Goal: Book appointment/travel/reservation

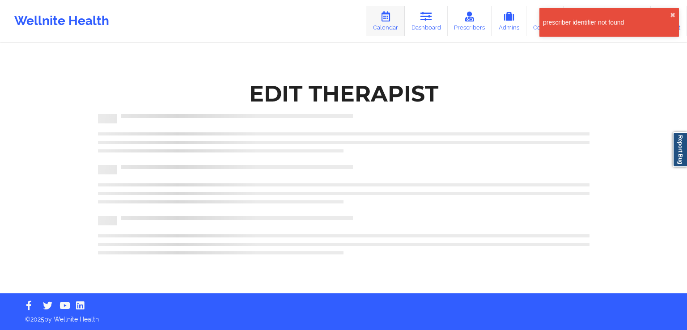
click at [379, 27] on link "Calendar" at bounding box center [385, 21] width 38 height 30
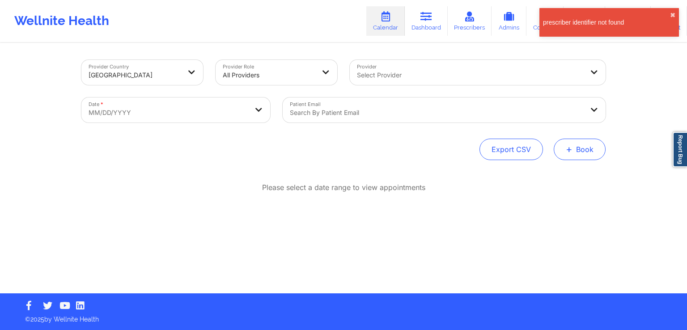
click at [583, 150] on button "+ Book" at bounding box center [580, 149] width 52 height 21
click at [557, 174] on button "Therapy Session" at bounding box center [565, 177] width 68 height 15
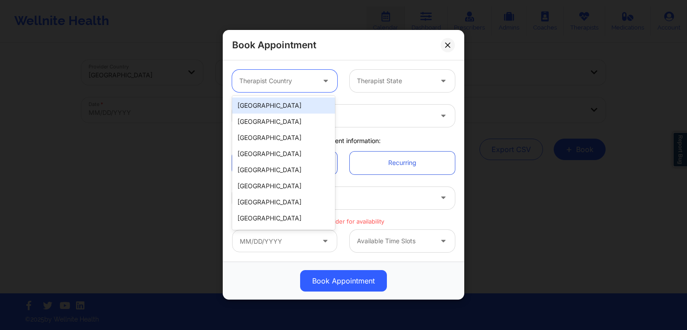
click at [308, 89] on div "Therapist Country" at bounding box center [274, 81] width 84 height 22
click at [281, 107] on div "[GEOGRAPHIC_DATA]" at bounding box center [283, 106] width 103 height 16
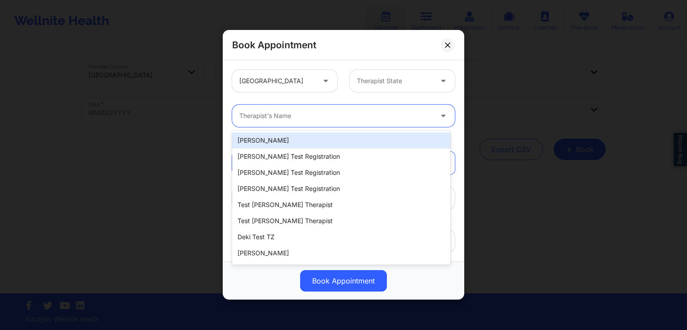
click at [275, 110] on div "Therapist's Name" at bounding box center [332, 116] width 201 height 22
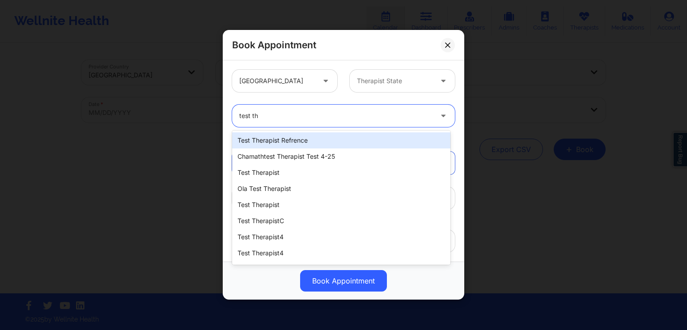
type input "test the"
click at [287, 141] on div "test therapist refrence" at bounding box center [341, 140] width 218 height 16
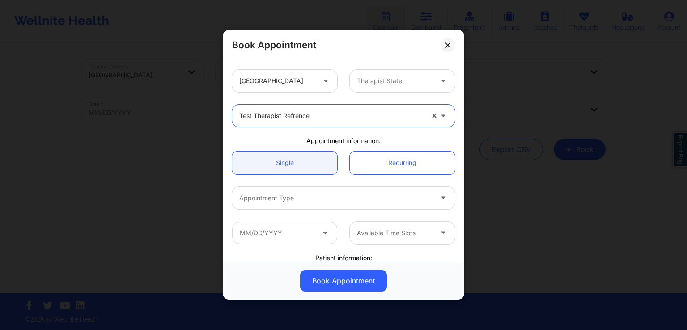
scroll to position [50, 0]
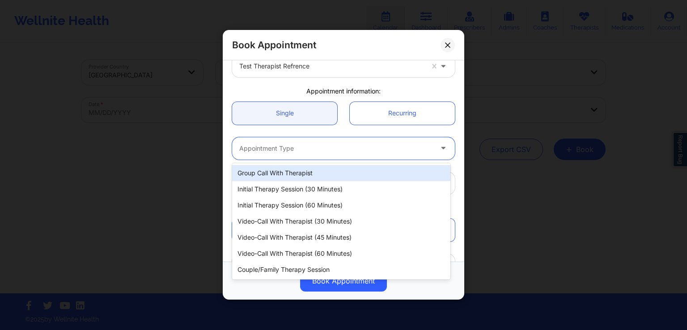
click at [329, 155] on div "Appointment Type" at bounding box center [332, 148] width 201 height 22
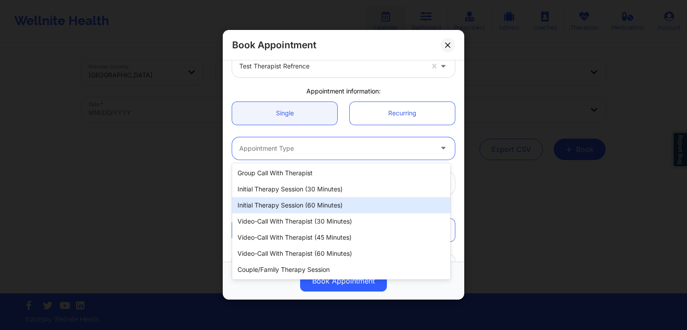
click at [308, 199] on div "Initial Therapy Session (60 minutes)" at bounding box center [341, 205] width 218 height 16
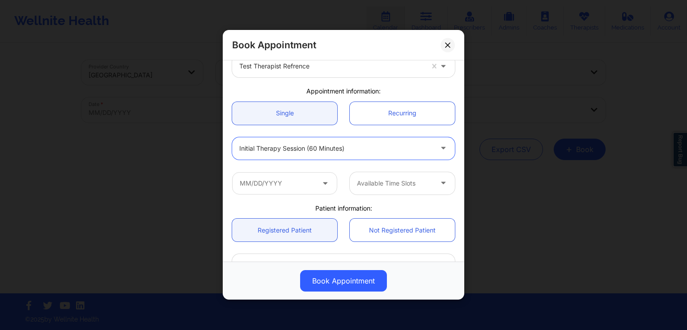
scroll to position [114, 0]
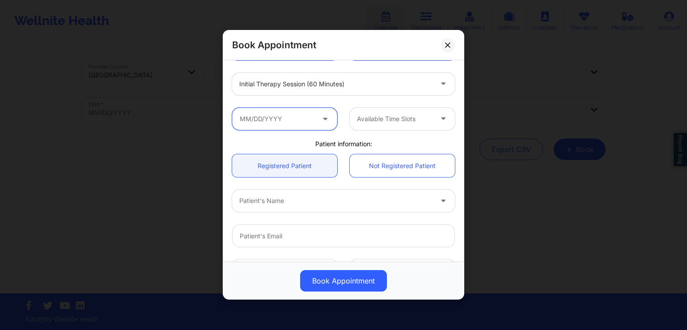
drag, startPoint x: 313, startPoint y: 115, endPoint x: 328, endPoint y: 123, distance: 17.0
click at [328, 123] on div at bounding box center [284, 119] width 105 height 22
click at [328, 123] on span at bounding box center [326, 118] width 11 height 11
click at [314, 121] on input "text" at bounding box center [284, 119] width 105 height 22
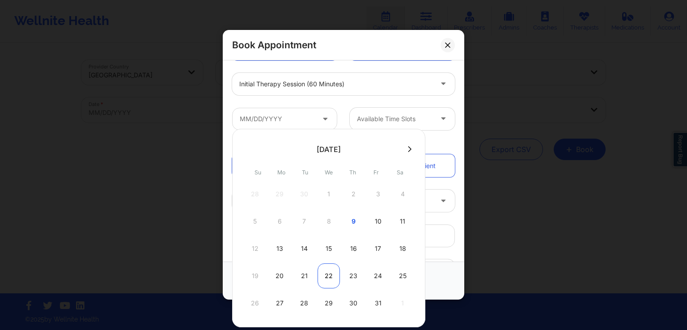
click at [321, 276] on div "22" at bounding box center [329, 276] width 22 height 25
type input "[DATE]"
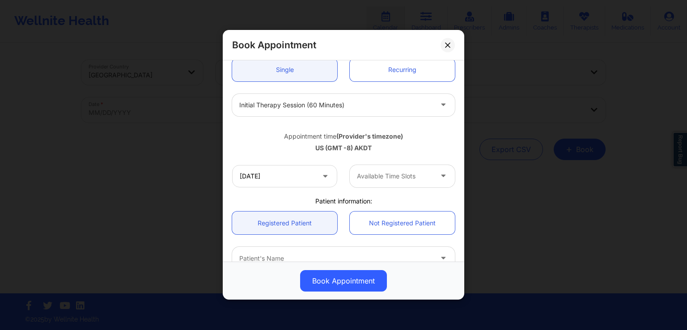
scroll to position [101, 0]
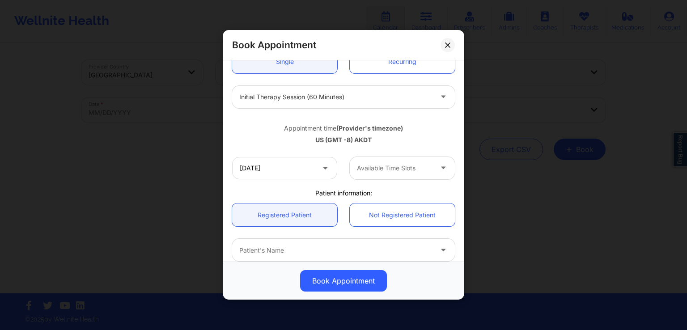
click at [401, 172] on div at bounding box center [395, 168] width 76 height 11
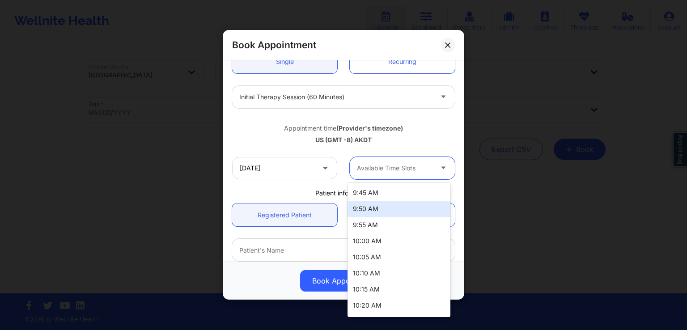
click at [383, 212] on div "9:50 AM" at bounding box center [399, 209] width 103 height 16
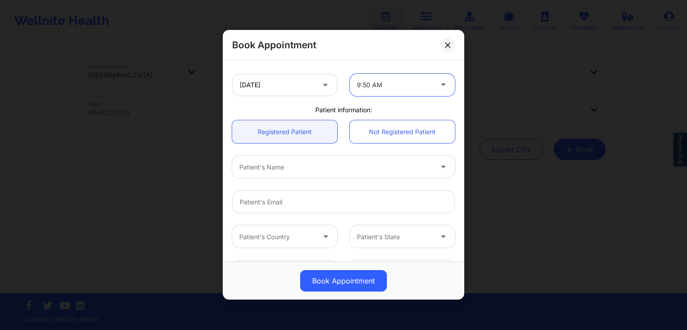
scroll to position [186, 0]
click at [347, 203] on input "Patient Email" at bounding box center [343, 200] width 223 height 23
type input "[EMAIL_ADDRESS][DOMAIN_NAME]"
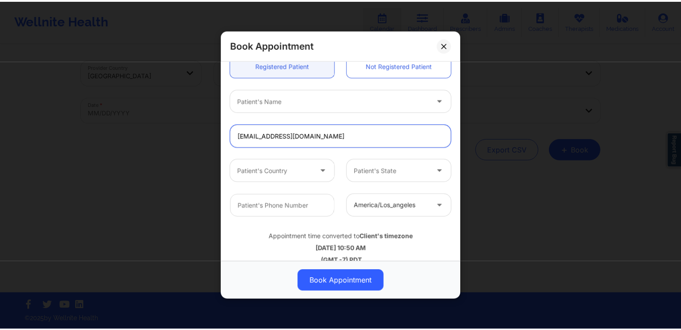
scroll to position [263, 0]
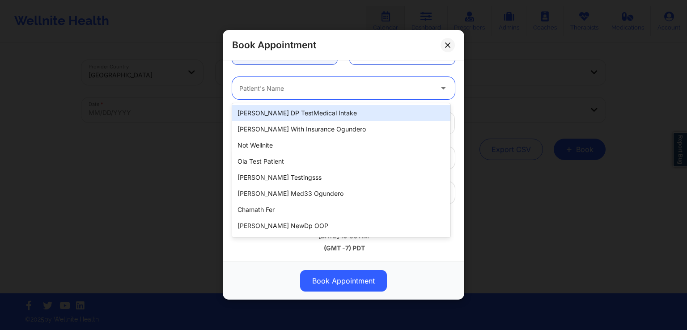
click at [345, 87] on div at bounding box center [335, 88] width 193 height 11
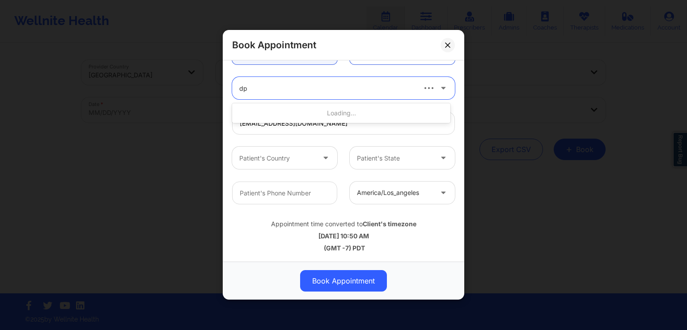
type input "dpo"
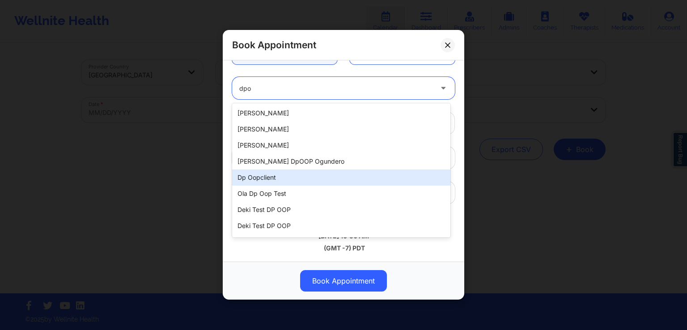
click at [299, 182] on div "Dp oopclient" at bounding box center [341, 178] width 218 height 16
type input "[PHONE_NUMBER]"
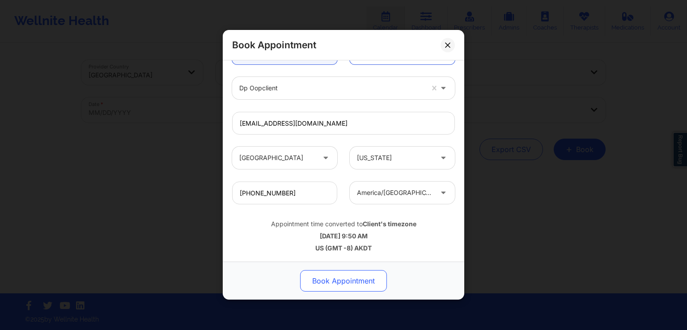
click at [356, 280] on button "Book Appointment" at bounding box center [343, 281] width 87 height 21
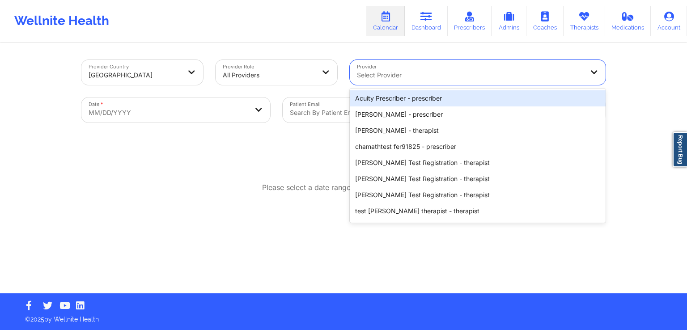
click at [409, 75] on div at bounding box center [470, 75] width 226 height 11
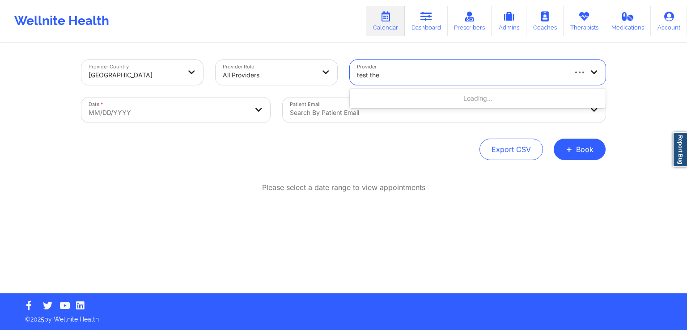
type input "test ther"
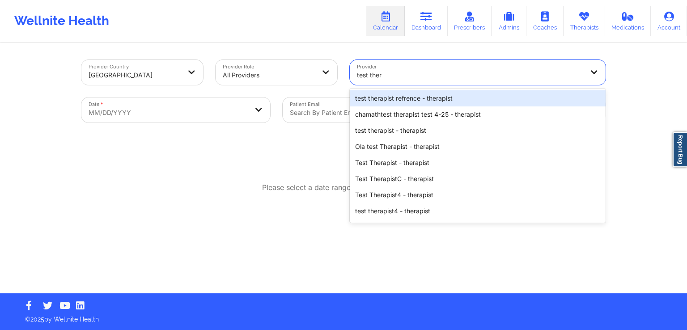
click at [406, 101] on div "test therapist refrence - therapist" at bounding box center [478, 98] width 256 height 16
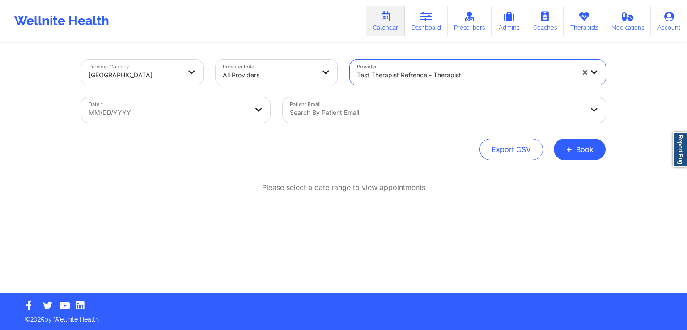
select select "2025-8"
select select "2025-9"
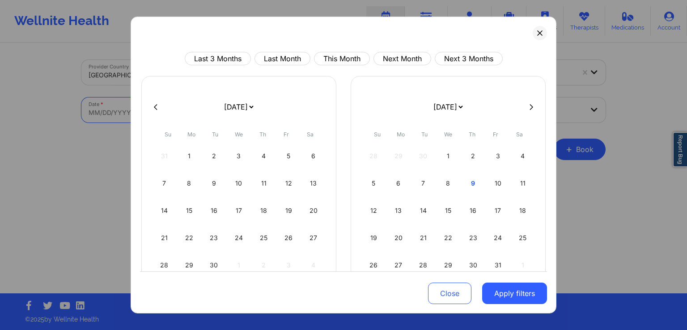
click at [224, 117] on body "Wellnite Health Calendar Dashboard Prescribers Admins Coaches Therapists Medica…" at bounding box center [343, 165] width 687 height 330
click at [376, 183] on div "5" at bounding box center [373, 183] width 23 height 25
select select "2025-9"
select select "2025-10"
select select "2025-9"
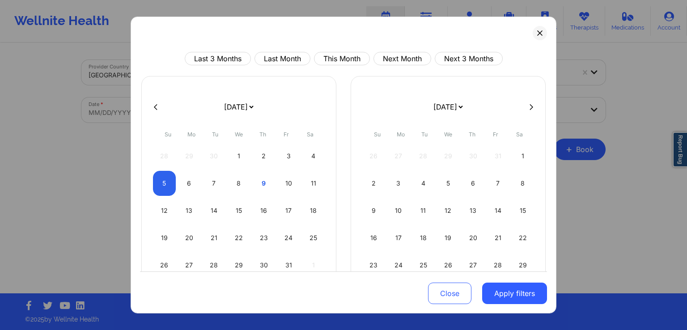
select select "2025-10"
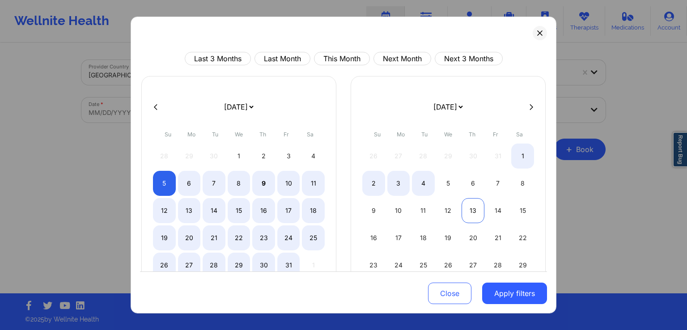
select select "2025-9"
select select "2025-10"
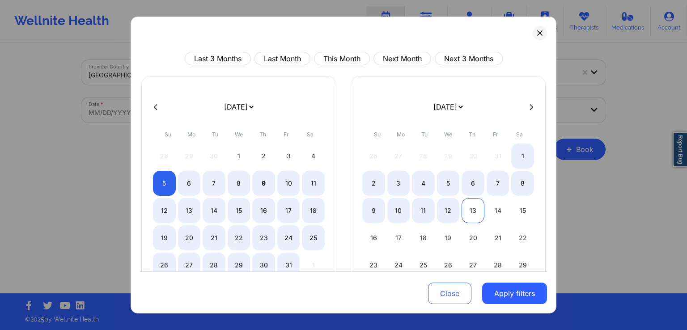
click at [479, 206] on div "13" at bounding box center [473, 210] width 23 height 25
select select "2025-9"
select select "2025-10"
click at [500, 298] on button "Apply filters" at bounding box center [514, 293] width 65 height 21
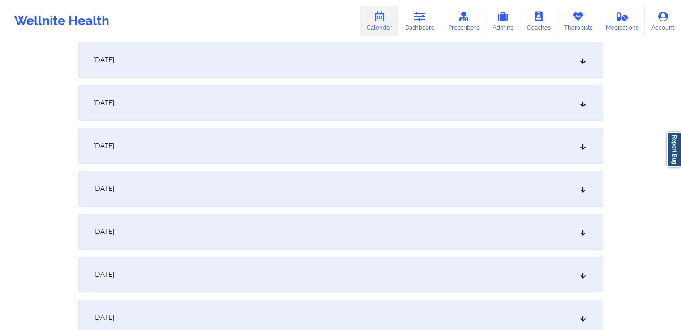
scroll to position [301, 0]
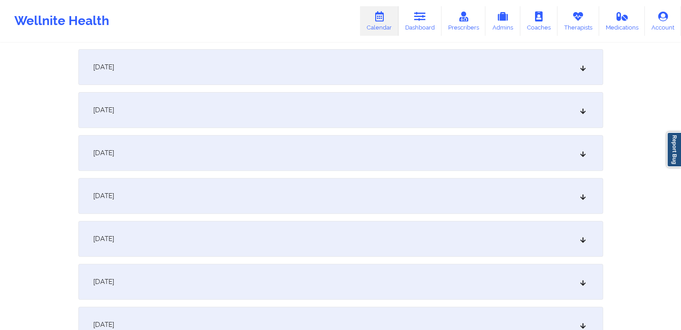
click at [393, 185] on div "[DATE]" at bounding box center [340, 196] width 524 height 36
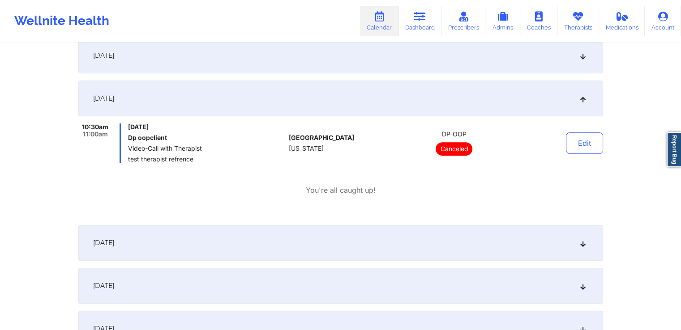
scroll to position [397, 0]
click at [424, 94] on div "[DATE]" at bounding box center [340, 99] width 524 height 36
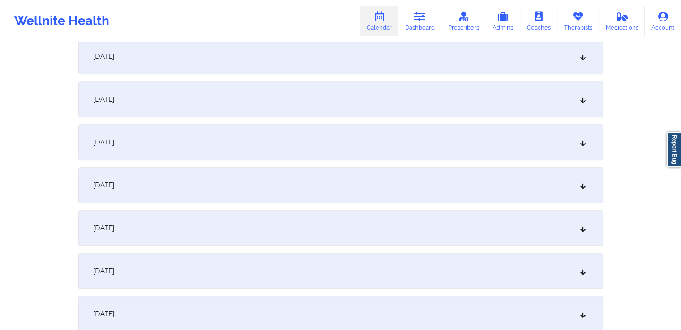
click at [417, 106] on div "[DATE]" at bounding box center [340, 99] width 524 height 36
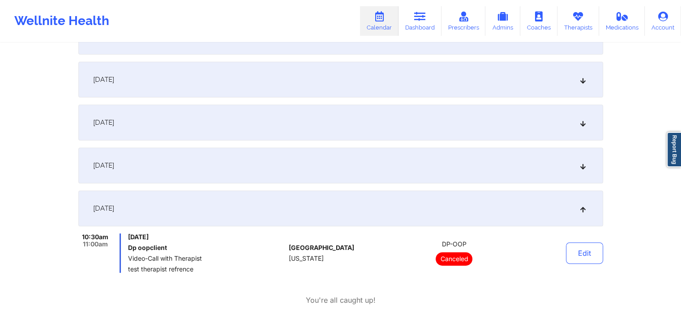
scroll to position [275, 0]
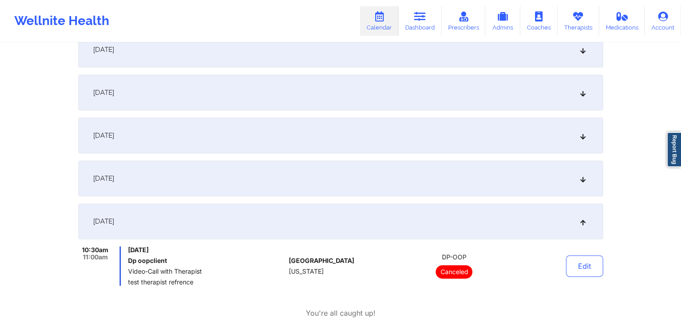
click at [388, 192] on div "[DATE]" at bounding box center [340, 179] width 524 height 36
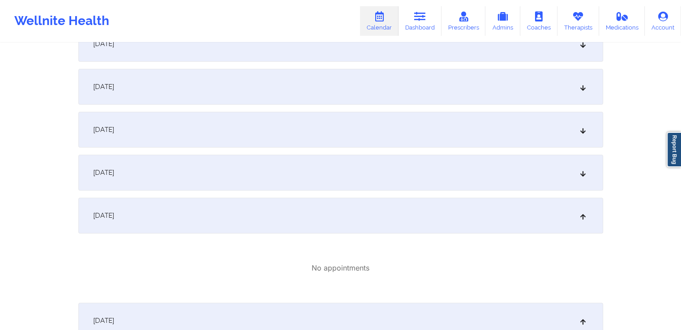
scroll to position [238, 0]
click at [372, 174] on div "[DATE]" at bounding box center [340, 173] width 524 height 36
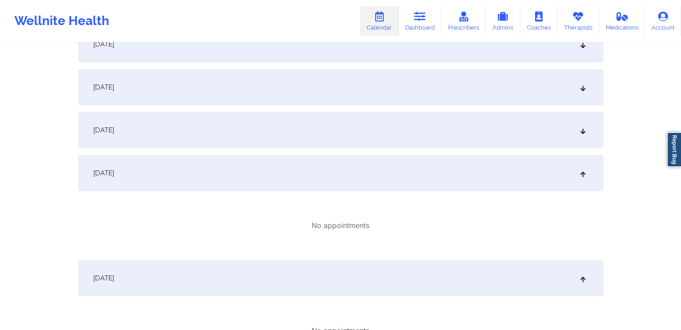
scroll to position [150, 0]
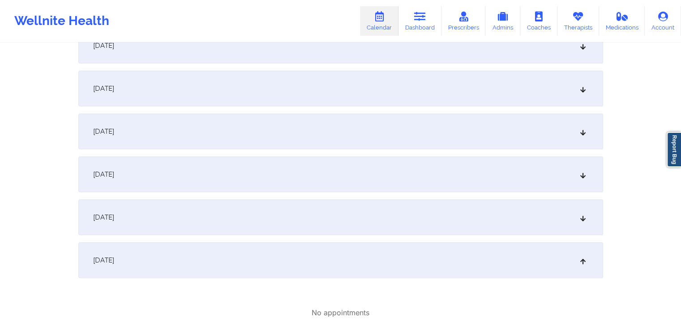
click at [344, 214] on div "[DATE]" at bounding box center [340, 218] width 524 height 36
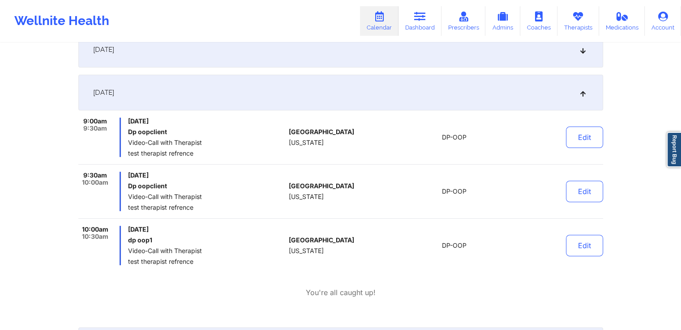
scroll to position [295, 0]
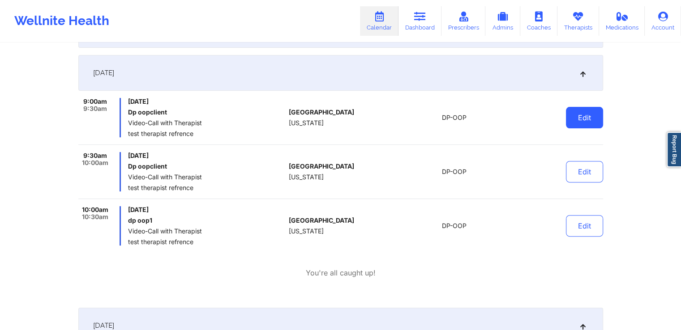
click at [584, 122] on button "Edit" at bounding box center [584, 117] width 37 height 21
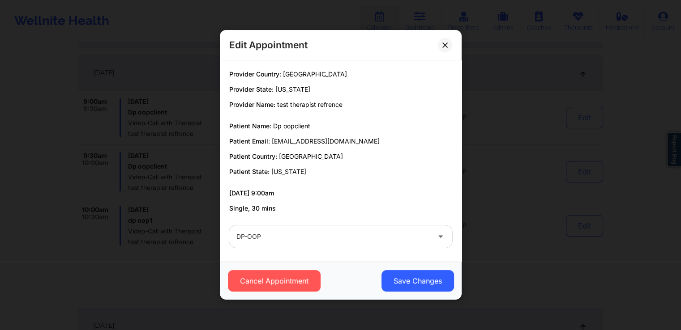
click at [298, 221] on div "DP-OOP" at bounding box center [340, 236] width 235 height 35
click at [302, 283] on button "Cancel Appointment" at bounding box center [273, 281] width 93 height 21
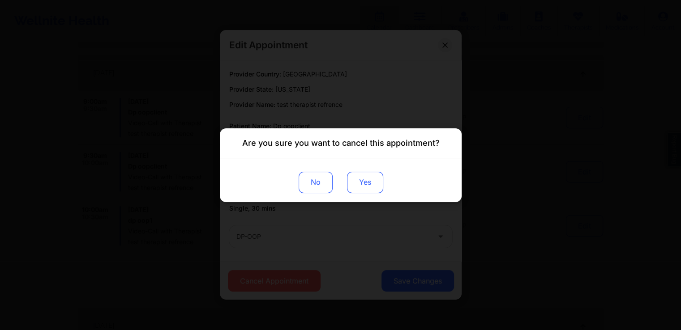
click at [363, 178] on button "Yes" at bounding box center [364, 181] width 36 height 21
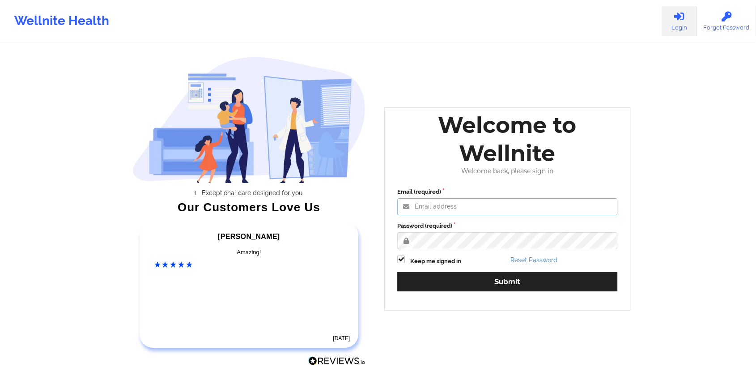
type input "khushbu@wellnite.com"
click at [476, 263] on div "Keep me signed in" at bounding box center [450, 260] width 113 height 10
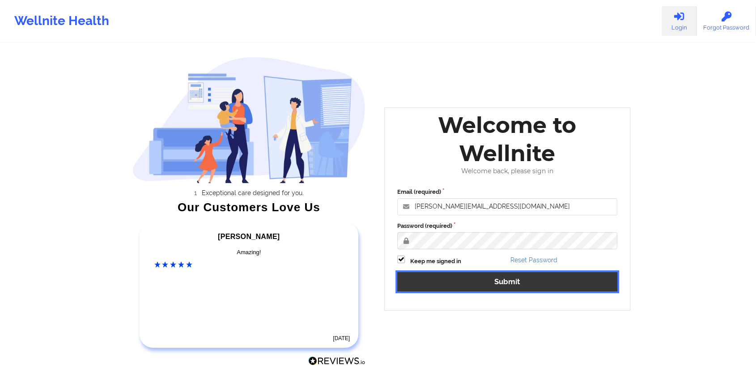
click at [476, 281] on button "Submit" at bounding box center [507, 281] width 220 height 19
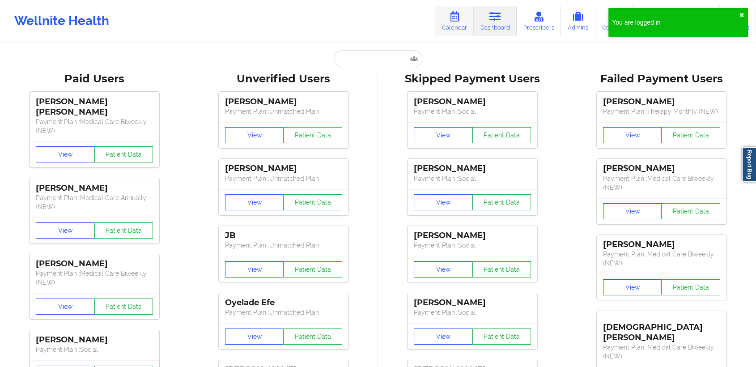
click at [460, 20] on icon at bounding box center [455, 17] width 12 height 10
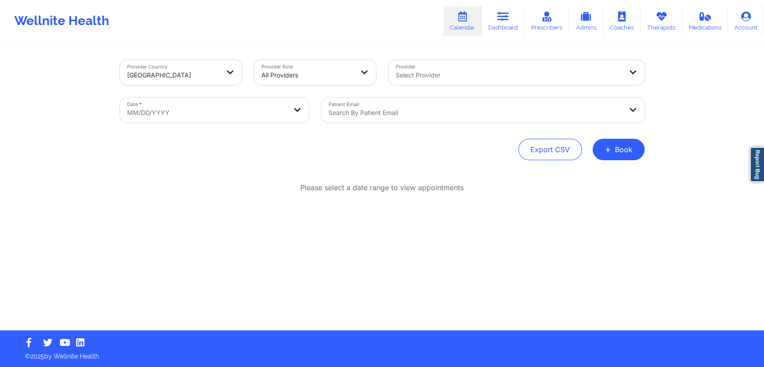
click at [203, 70] on div at bounding box center [173, 75] width 92 height 11
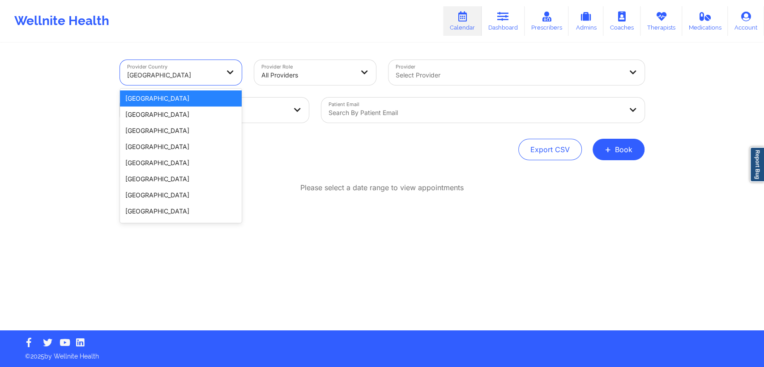
click at [184, 101] on div "[GEOGRAPHIC_DATA]" at bounding box center [181, 98] width 122 height 16
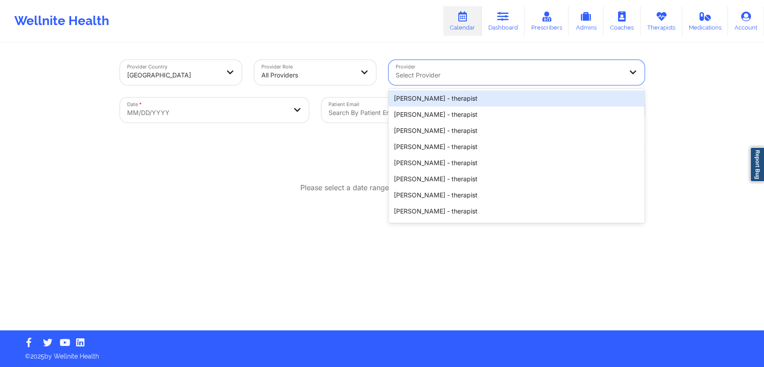
click at [447, 71] on div at bounding box center [509, 75] width 226 height 11
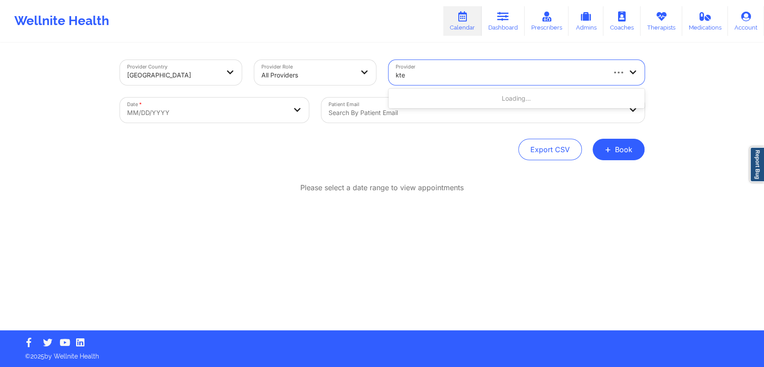
type input "ktes"
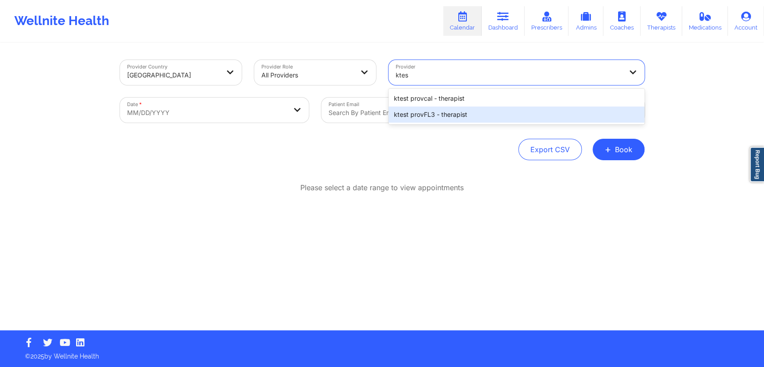
click at [454, 115] on div "ktest provFL3 - therapist" at bounding box center [516, 114] width 256 height 16
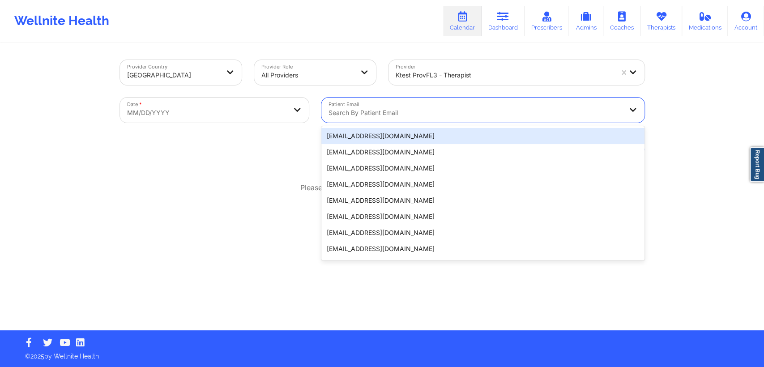
click at [390, 119] on div "Search by patient email" at bounding box center [472, 110] width 302 height 25
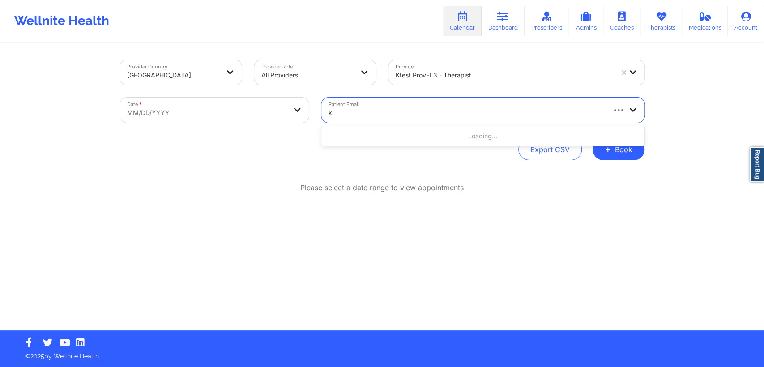
type input "kt"
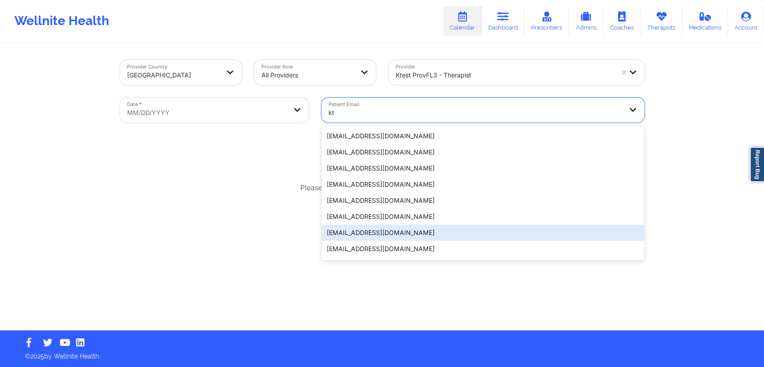
click at [373, 229] on div "ktestinsuny@yopmail.com" at bounding box center [482, 233] width 323 height 16
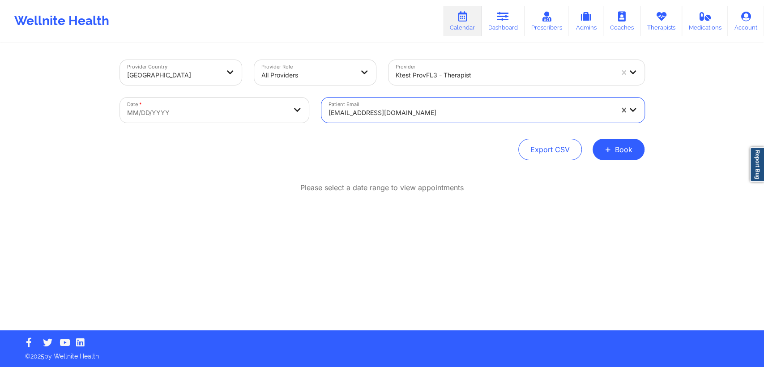
click at [179, 112] on body "Wellnite Health Calendar Dashboard Prescribers Admins Coaches Therapists Medica…" at bounding box center [382, 183] width 764 height 367
select select "2025-8"
select select "2025-9"
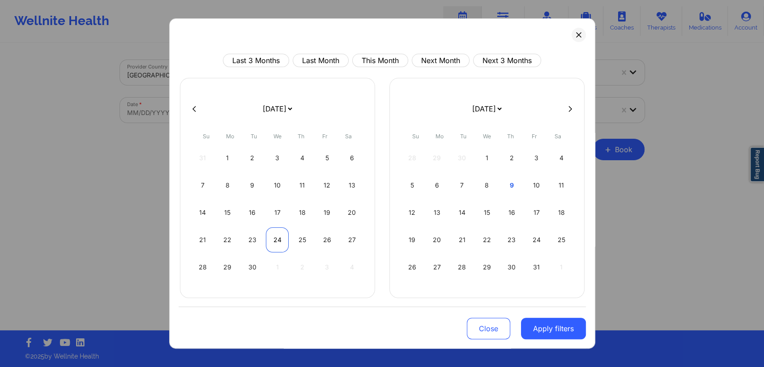
click at [277, 239] on div "24" at bounding box center [277, 239] width 23 height 25
select select "2025-8"
select select "2025-9"
select select "2025-8"
select select "2025-9"
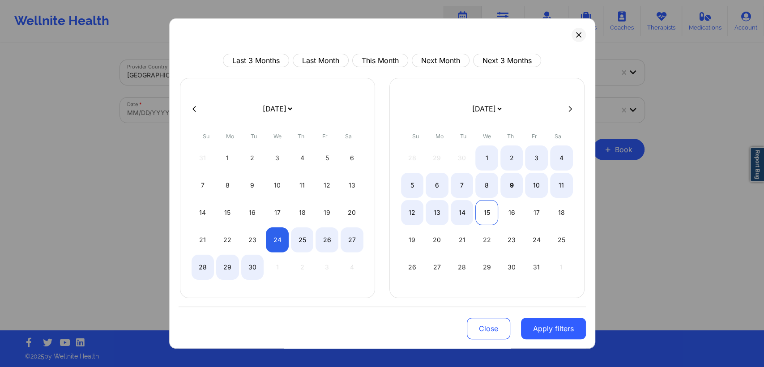
select select "2025-8"
select select "2025-9"
click at [483, 213] on div "15" at bounding box center [486, 212] width 23 height 25
select select "2025-8"
select select "2025-9"
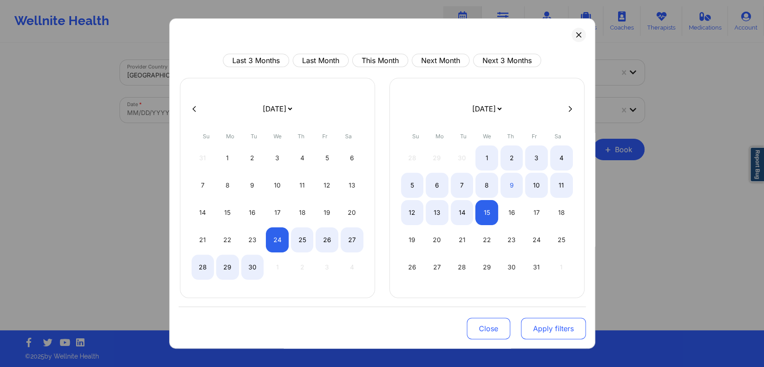
click at [560, 330] on button "Apply filters" at bounding box center [553, 328] width 65 height 21
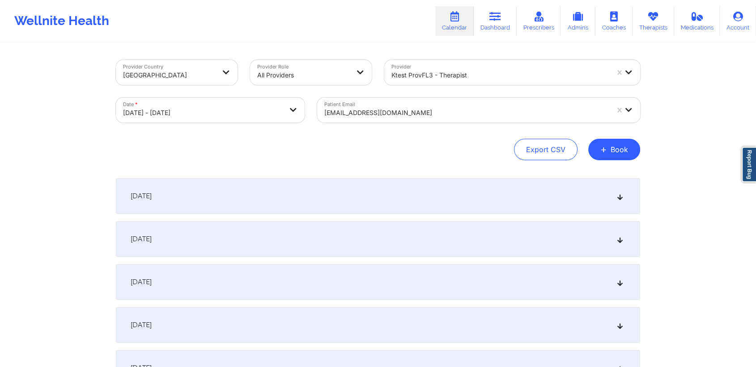
click at [308, 231] on div "September 25, 2025" at bounding box center [378, 239] width 524 height 36
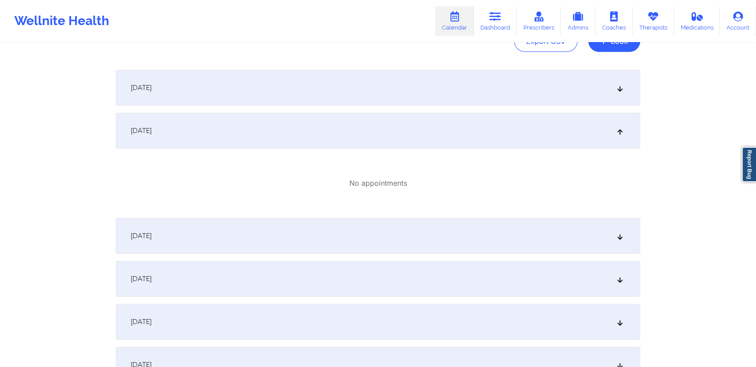
scroll to position [109, 0]
click at [375, 280] on div "September 27, 2025" at bounding box center [378, 278] width 524 height 36
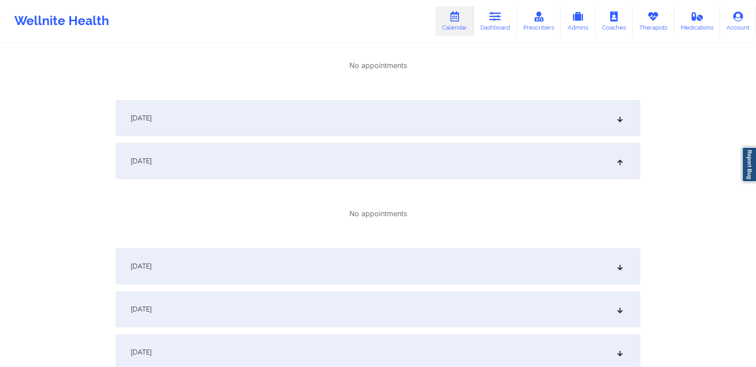
scroll to position [230, 0]
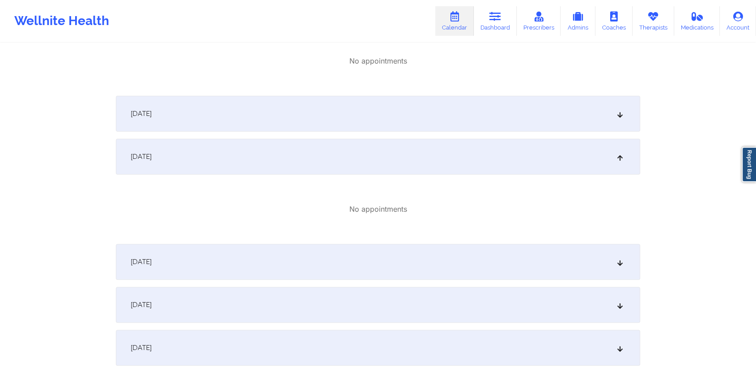
click at [351, 317] on div "September 29, 2025" at bounding box center [378, 305] width 524 height 36
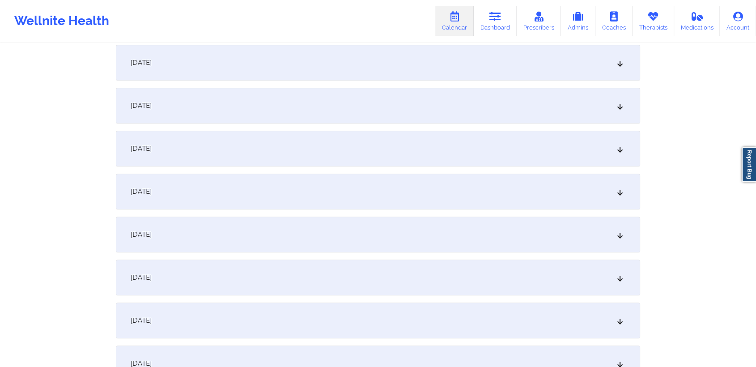
scroll to position [878, 0]
click at [256, 202] on div "[DATE]" at bounding box center [378, 192] width 524 height 36
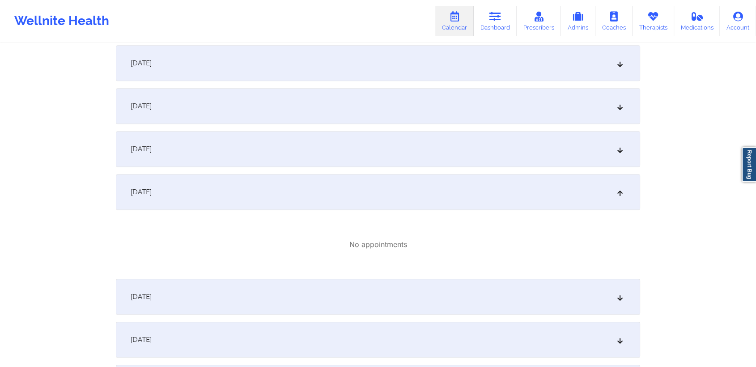
click at [372, 157] on div "[DATE]" at bounding box center [378, 149] width 524 height 36
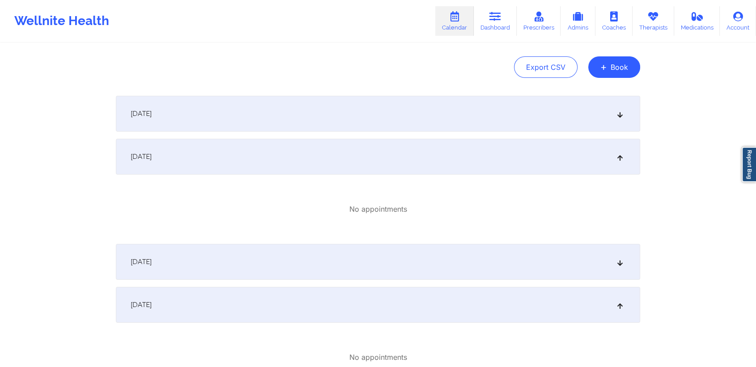
scroll to position [0, 0]
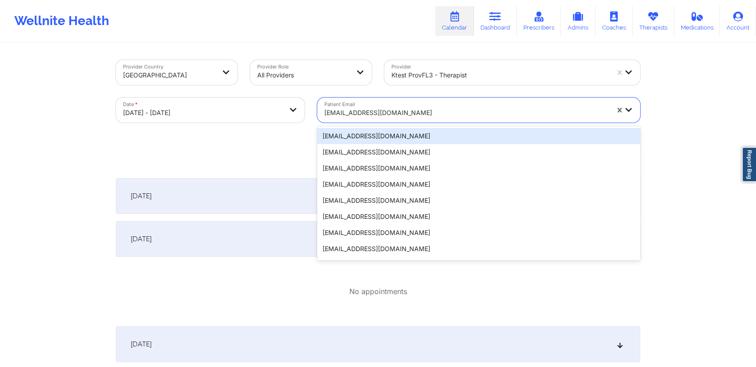
click at [414, 111] on div at bounding box center [466, 112] width 285 height 11
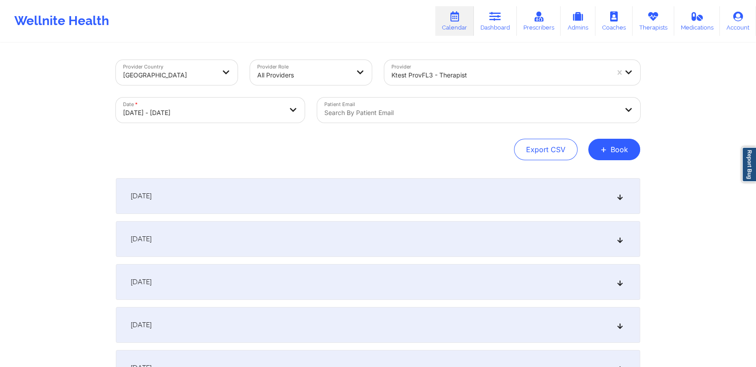
click at [255, 153] on div "Export CSV + Book" at bounding box center [378, 149] width 524 height 21
select select "2025-8"
select select "2025-9"
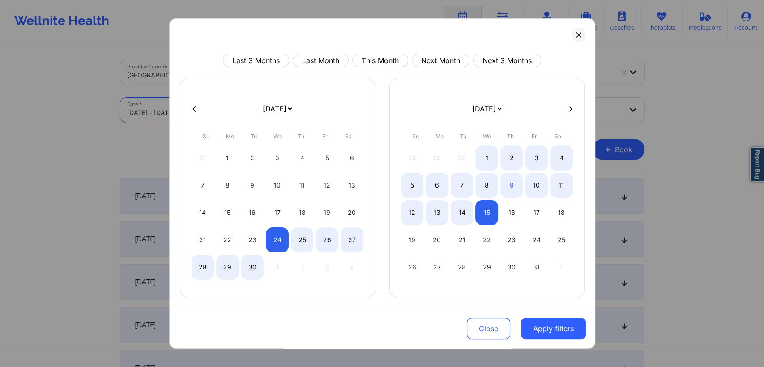
click at [281, 119] on body "Wellnite Health Calendar Dashboard Prescribers Admins Coaches Therapists Medica…" at bounding box center [382, 183] width 764 height 367
click at [537, 330] on button "Apply filters" at bounding box center [553, 328] width 65 height 21
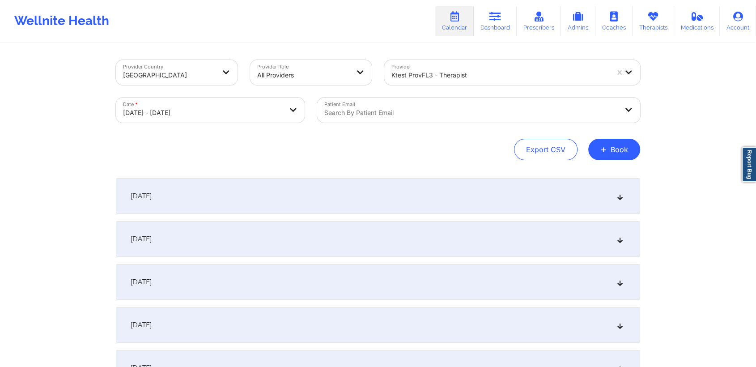
scroll to position [125, 0]
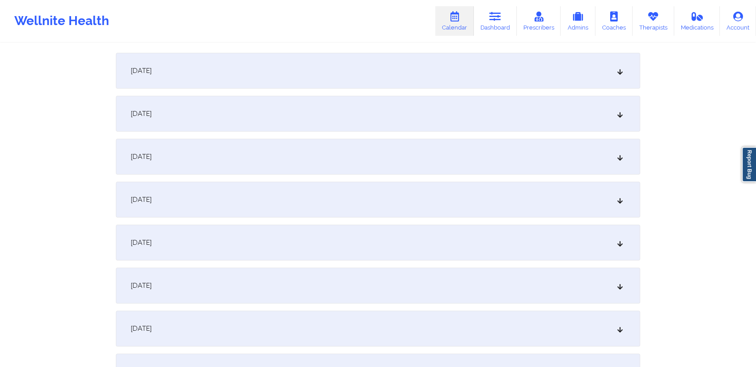
click at [413, 243] on div "September 28, 2025" at bounding box center [378, 243] width 524 height 36
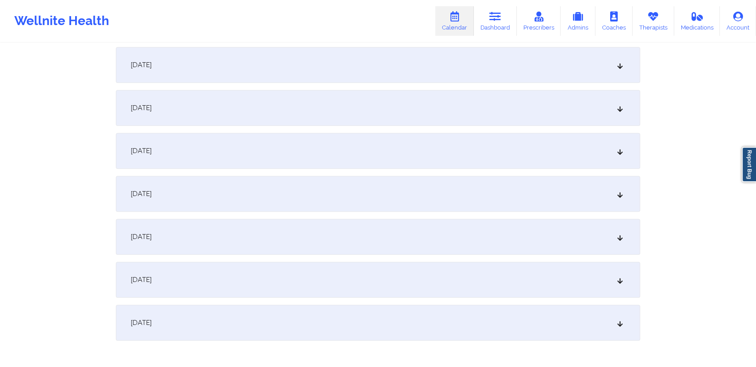
scroll to position [835, 0]
click at [349, 68] on div "[DATE]" at bounding box center [378, 67] width 524 height 36
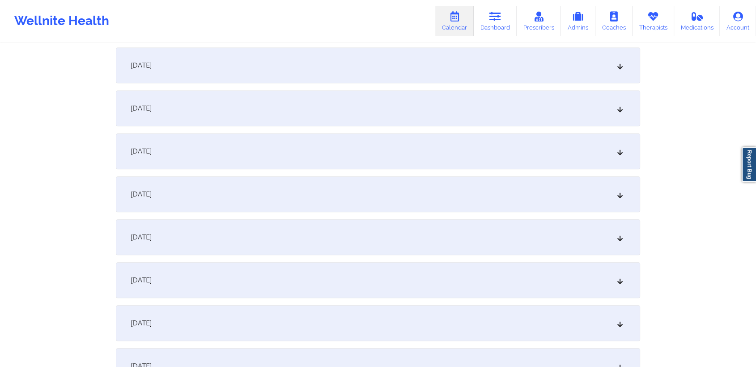
scroll to position [0, 0]
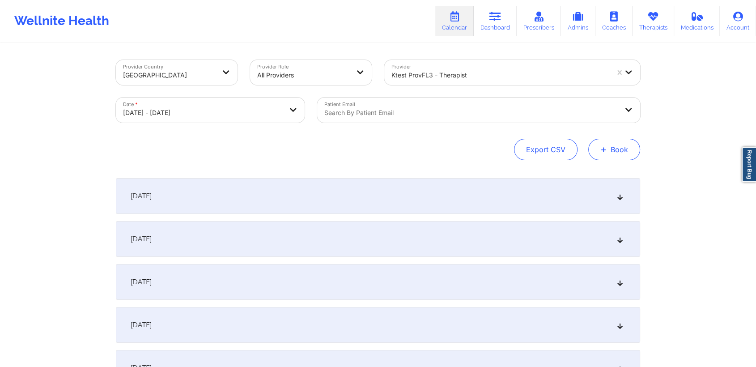
click at [613, 150] on button "+ Book" at bounding box center [614, 149] width 52 height 21
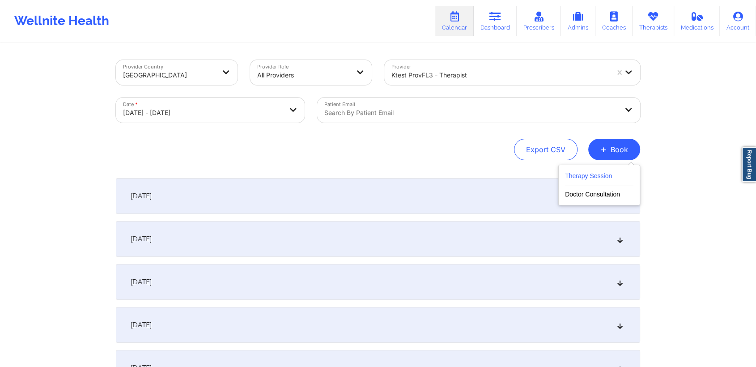
click at [576, 175] on button "Therapy Session" at bounding box center [599, 177] width 68 height 15
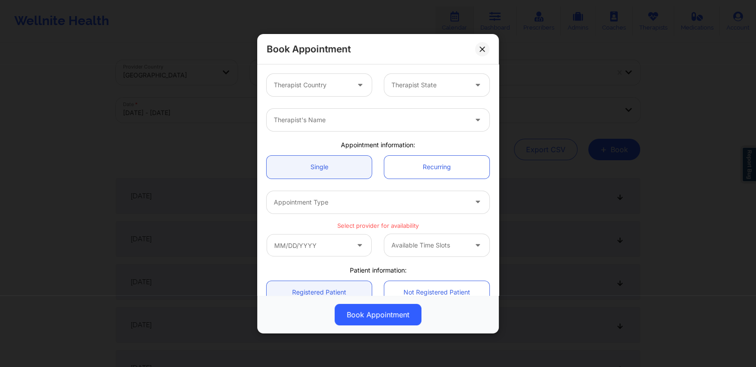
scroll to position [59, 0]
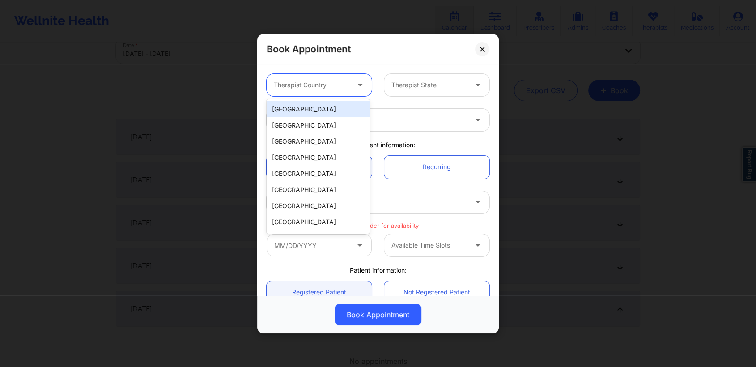
click at [350, 88] on div at bounding box center [360, 85] width 21 height 22
click at [318, 116] on div "[GEOGRAPHIC_DATA]" at bounding box center [318, 109] width 103 height 16
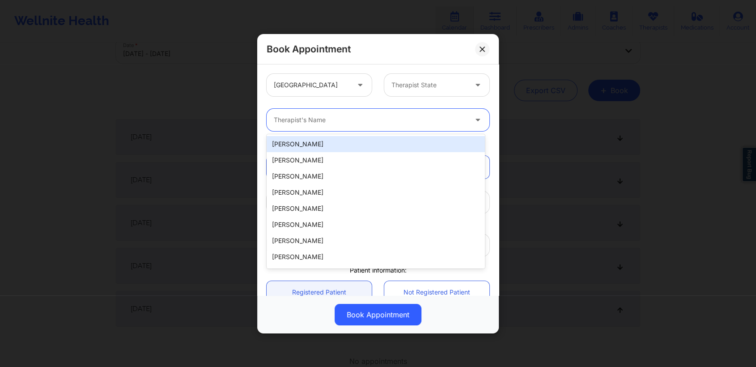
click at [361, 128] on div "Therapist's Name" at bounding box center [367, 120] width 201 height 22
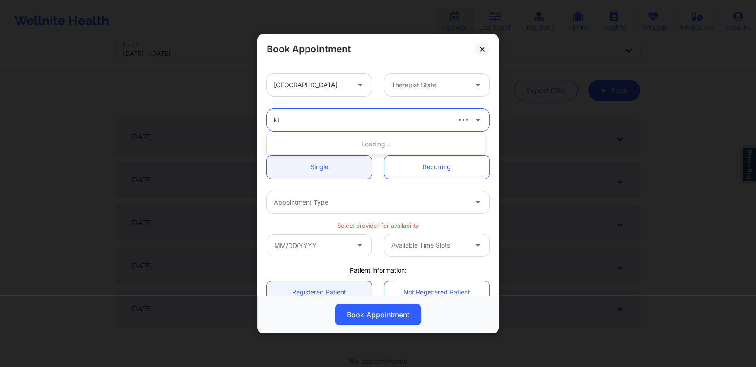
type input "kte"
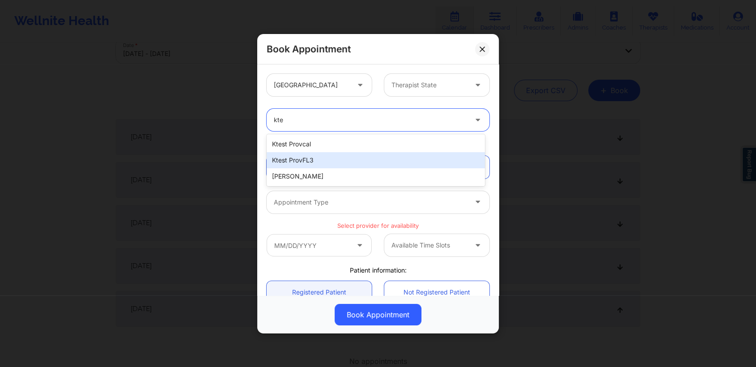
click at [310, 164] on div "ktest provFL3" at bounding box center [376, 160] width 218 height 16
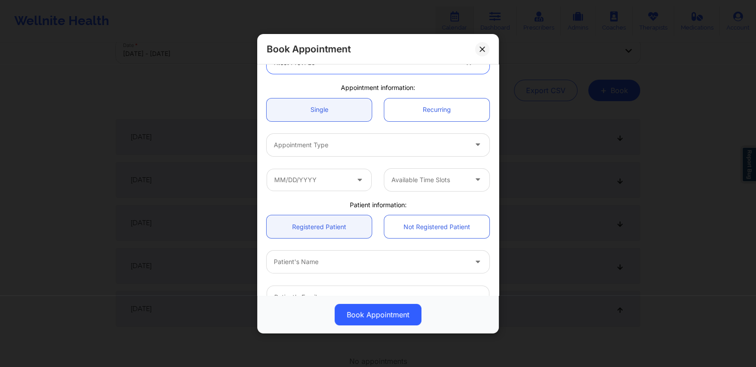
scroll to position [61, 0]
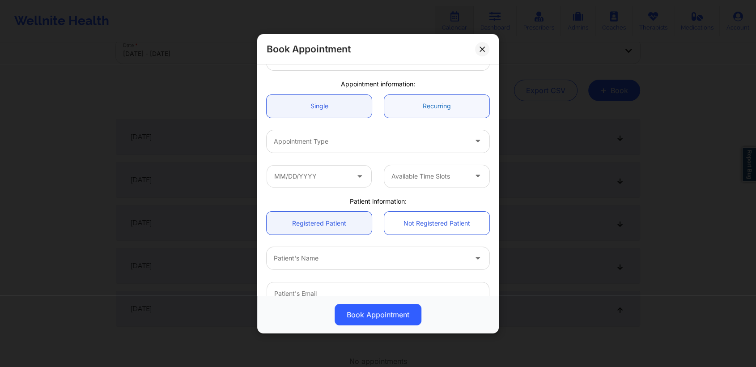
click at [430, 100] on link "Recurring" at bounding box center [436, 105] width 105 height 23
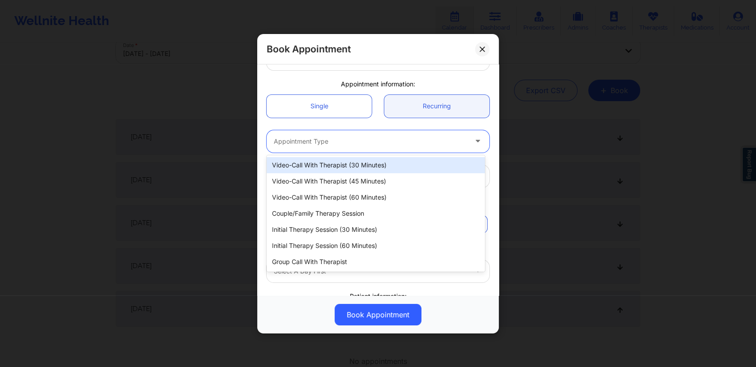
click at [374, 140] on div at bounding box center [370, 141] width 193 height 11
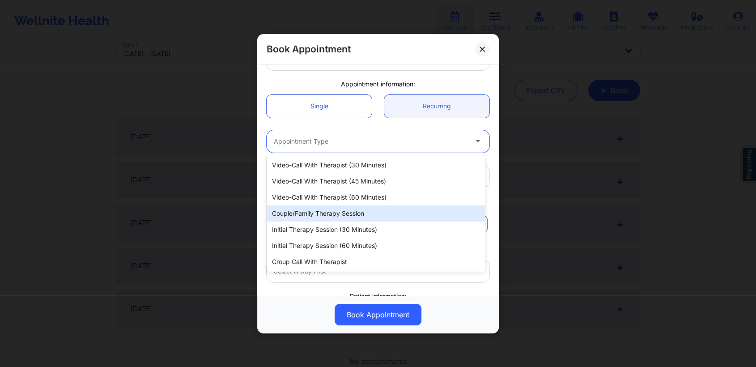
click at [349, 210] on div "Couple/Family Therapy Session" at bounding box center [376, 213] width 218 height 16
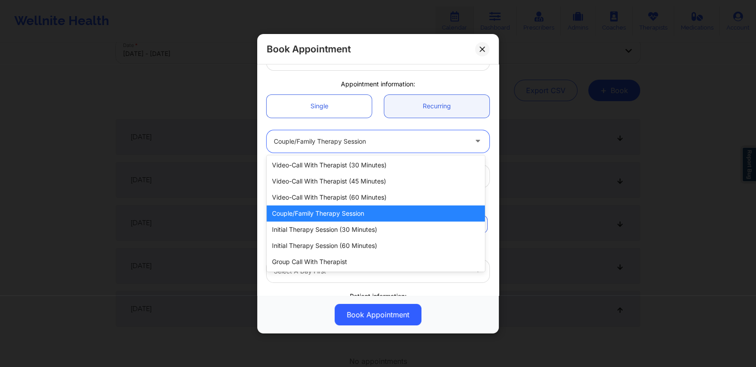
click at [430, 140] on div at bounding box center [370, 141] width 193 height 11
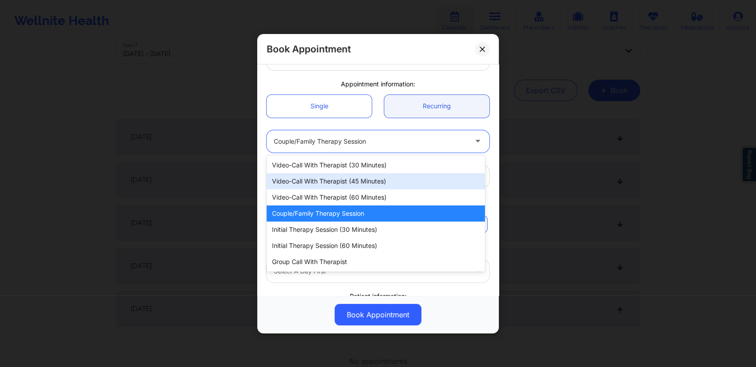
click at [368, 179] on div "Video-Call with Therapist (45 minutes)" at bounding box center [376, 181] width 218 height 16
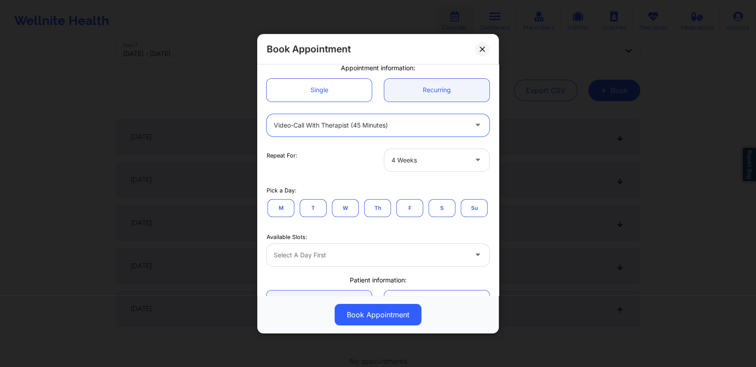
scroll to position [77, 0]
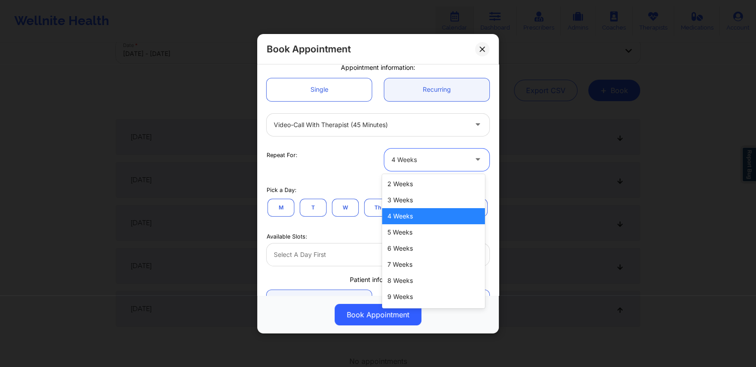
click at [451, 151] on div "4 Weeks" at bounding box center [430, 159] width 76 height 22
click at [411, 230] on div "5 Weeks" at bounding box center [433, 232] width 103 height 16
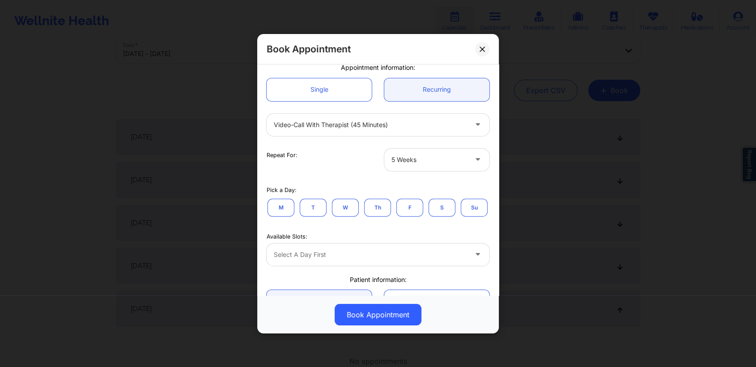
click at [288, 205] on button "M" at bounding box center [281, 207] width 27 height 18
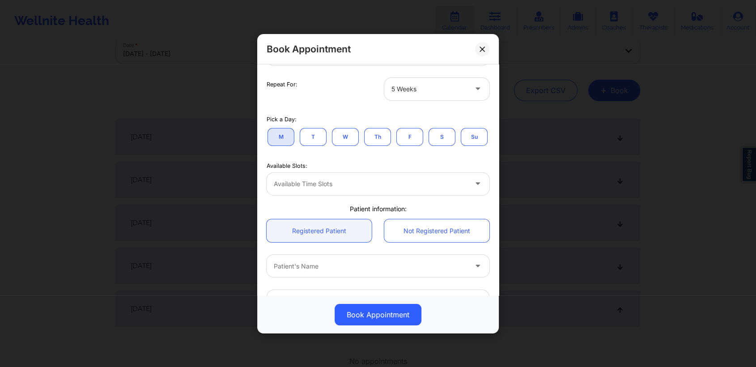
scroll to position [149, 0]
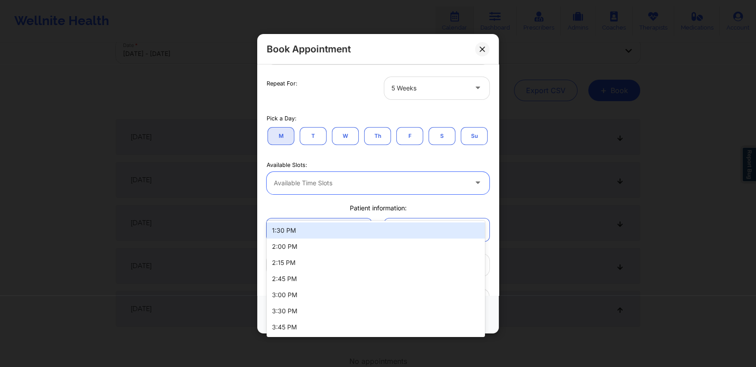
click at [392, 188] on div at bounding box center [370, 182] width 193 height 11
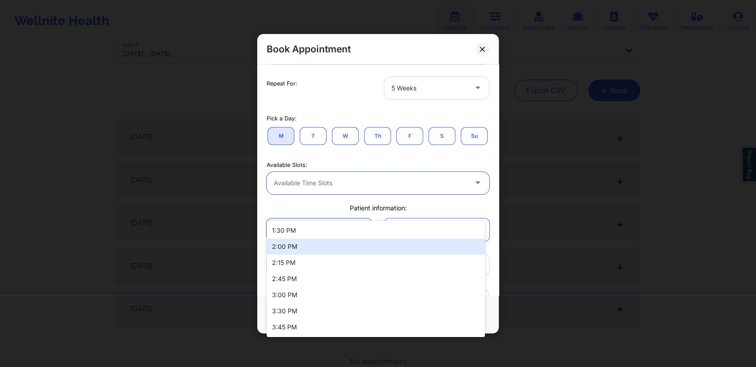
click at [308, 252] on div "2:00 PM" at bounding box center [376, 246] width 218 height 16
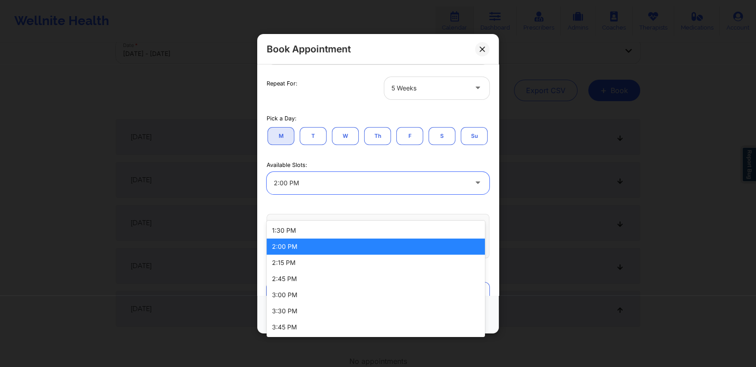
click at [363, 188] on div at bounding box center [370, 182] width 193 height 11
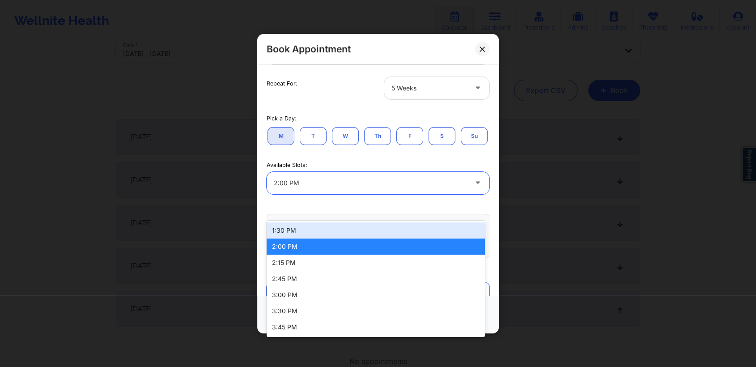
click at [316, 233] on div "1:30 PM" at bounding box center [376, 230] width 218 height 16
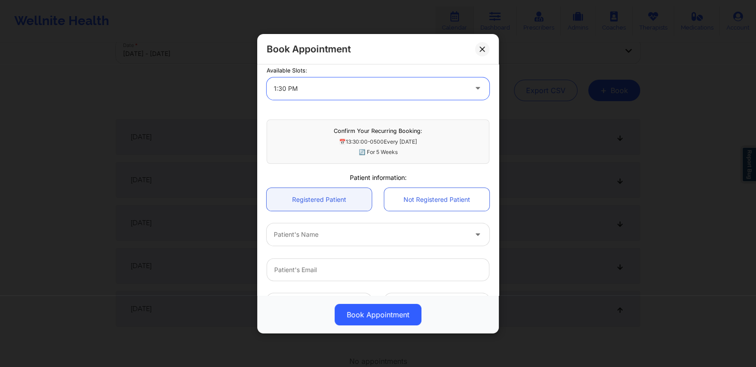
scroll to position [244, 0]
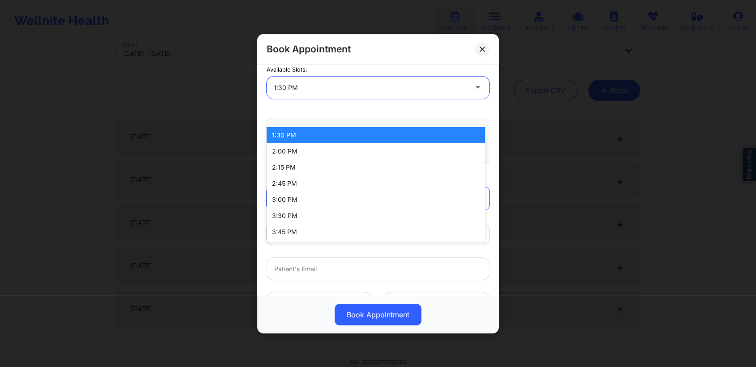
click at [472, 98] on div at bounding box center [478, 87] width 21 height 22
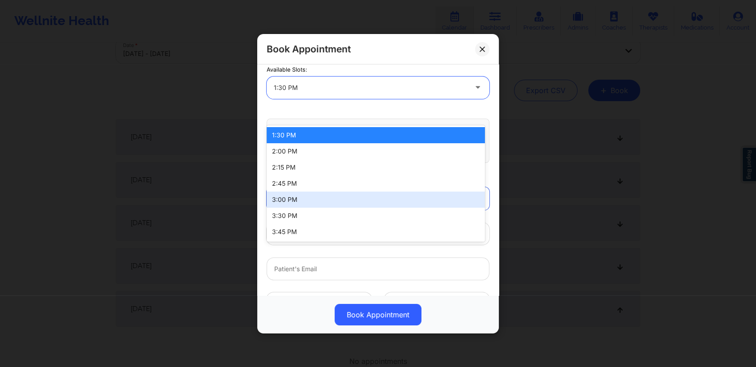
click at [316, 202] on div "3:00 PM" at bounding box center [376, 200] width 218 height 16
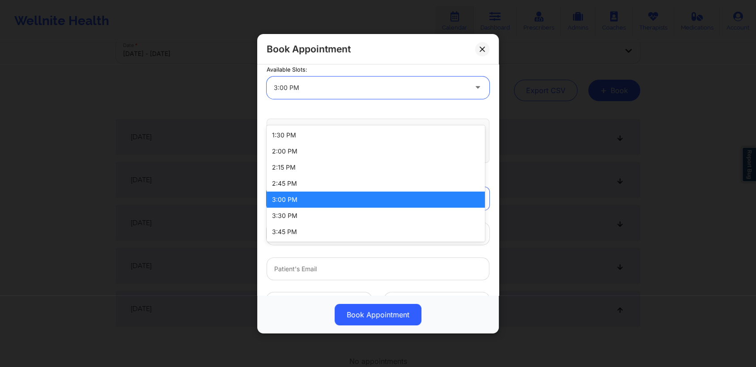
click at [444, 93] on div at bounding box center [370, 87] width 193 height 11
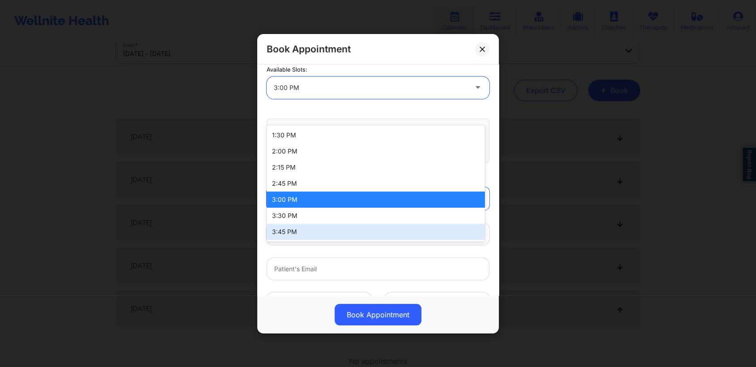
click at [318, 230] on div "3:45 PM" at bounding box center [376, 232] width 218 height 16
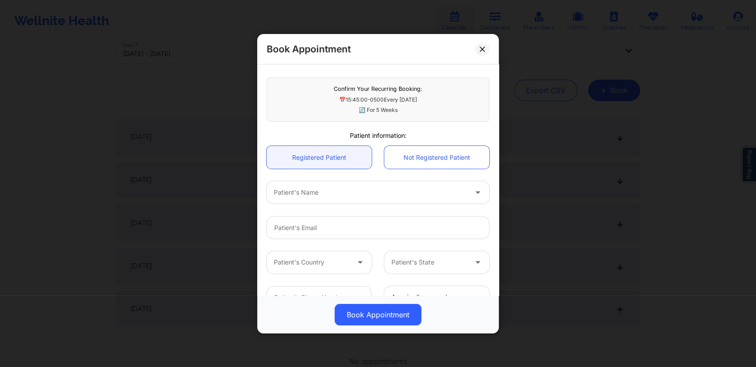
scroll to position [319, 0]
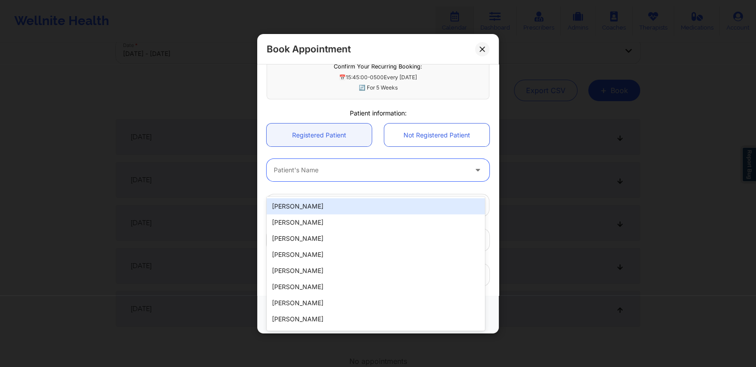
click at [414, 175] on div at bounding box center [370, 170] width 193 height 11
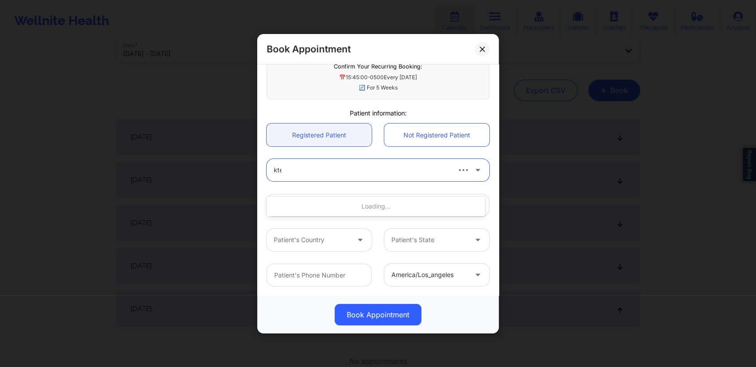
type input "ktes"
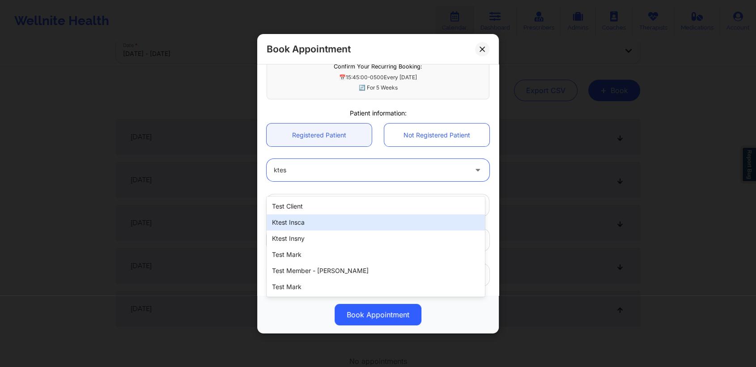
click at [351, 219] on div "ktest insca" at bounding box center [376, 222] width 218 height 16
type input "ktestinsca@yopmail.com"
type input "[PHONE_NUMBER]"
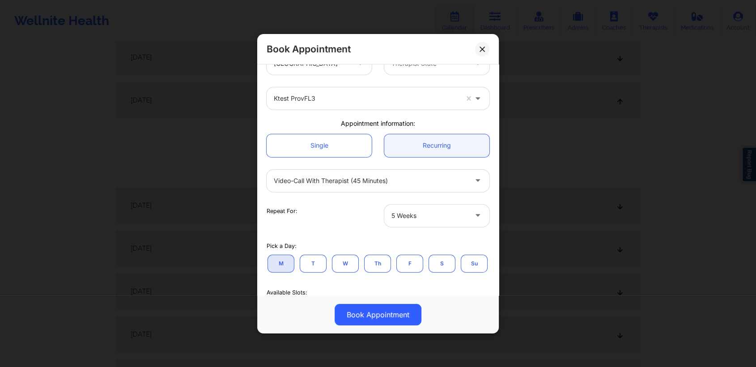
scroll to position [0, 0]
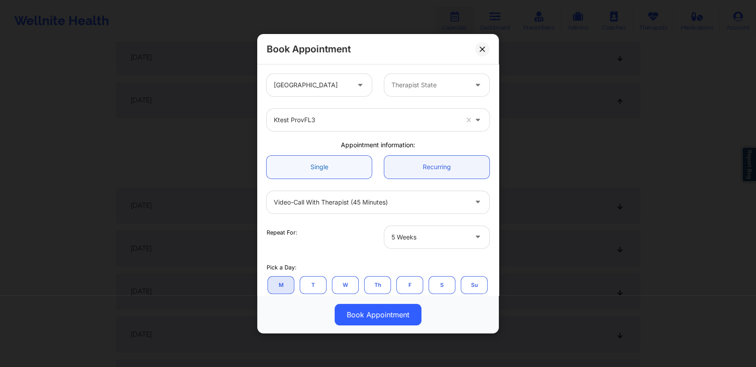
click at [337, 169] on link "Single" at bounding box center [319, 166] width 105 height 23
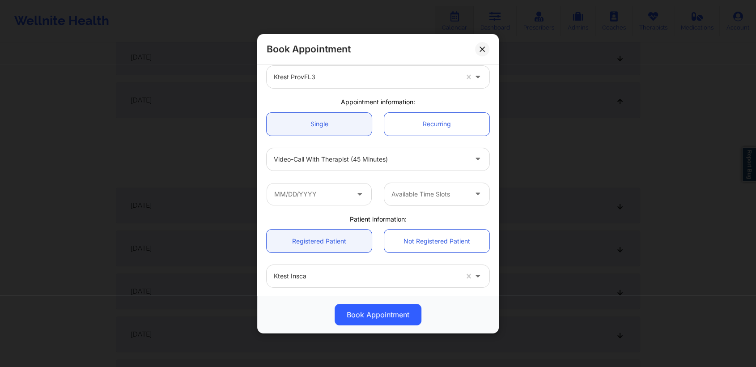
scroll to position [43, 0]
click at [361, 197] on span at bounding box center [360, 193] width 11 height 11
click at [333, 201] on input "text" at bounding box center [319, 193] width 105 height 22
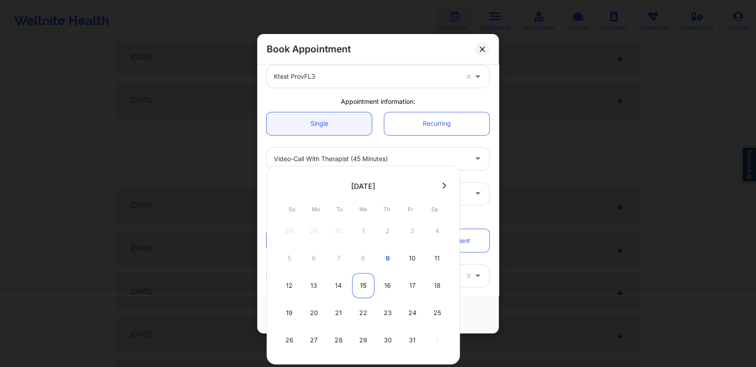
click at [367, 288] on div "15" at bounding box center [363, 285] width 22 height 25
type input "10/15/2025"
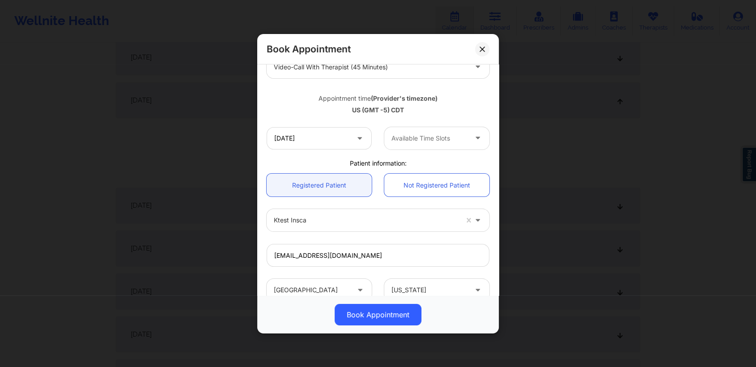
scroll to position [186, 0]
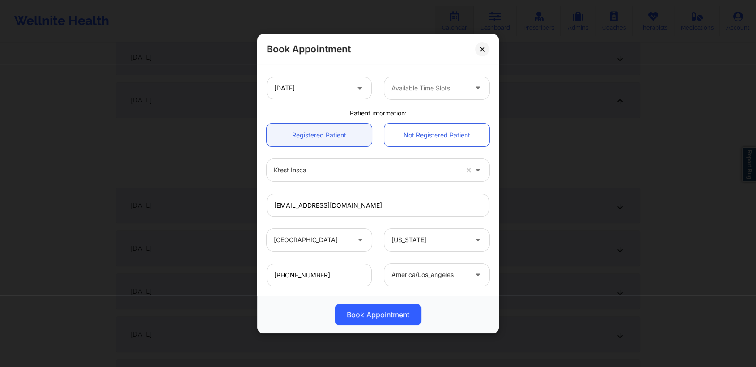
click at [438, 89] on div at bounding box center [430, 87] width 76 height 11
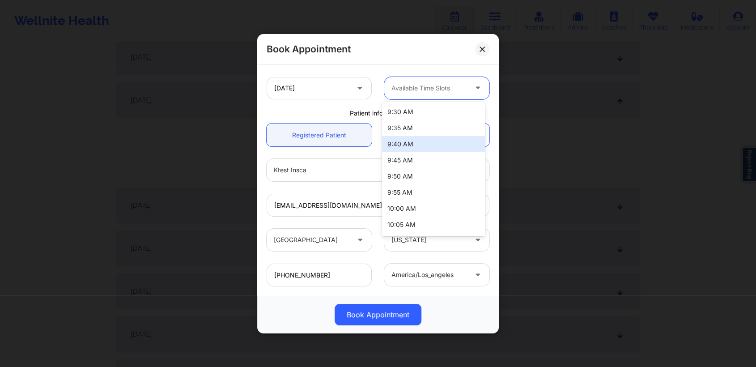
click at [403, 152] on div "9:45 AM" at bounding box center [433, 160] width 103 height 16
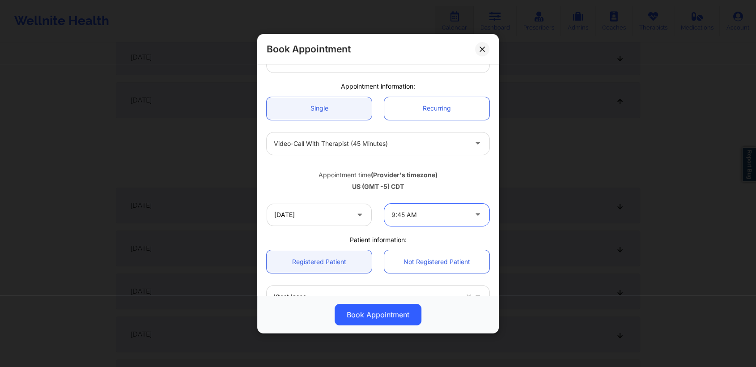
scroll to position [0, 0]
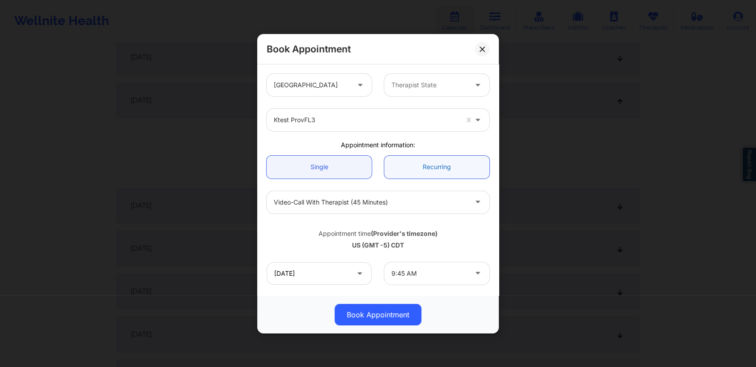
click at [439, 171] on link "Recurring" at bounding box center [436, 166] width 105 height 23
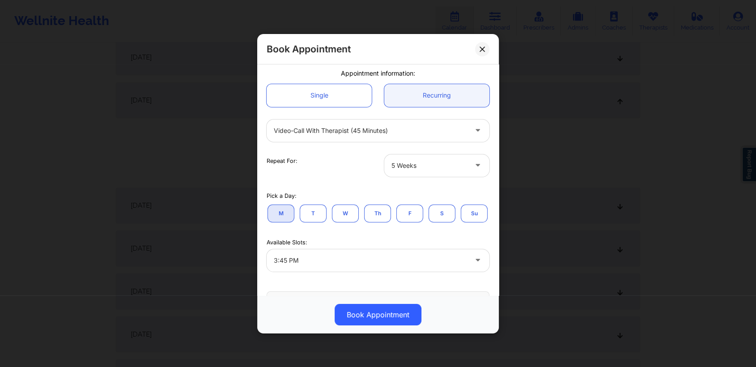
scroll to position [77, 0]
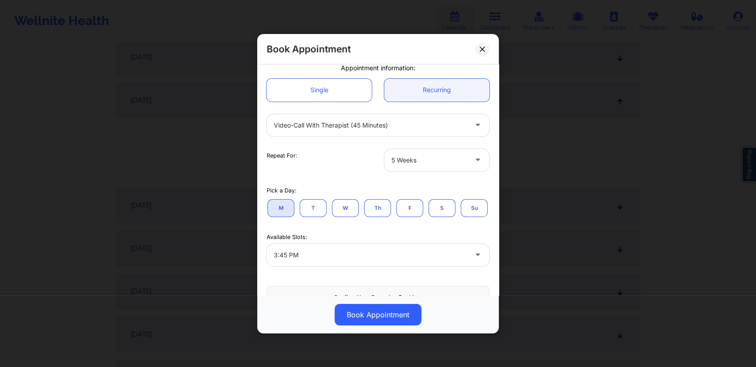
click at [342, 213] on button "W" at bounding box center [345, 208] width 27 height 18
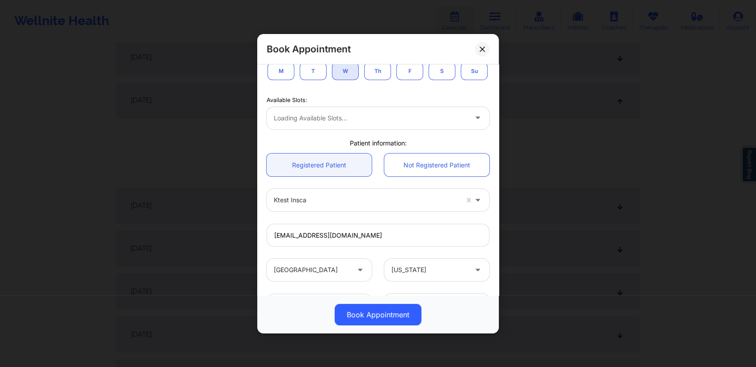
scroll to position [214, 0]
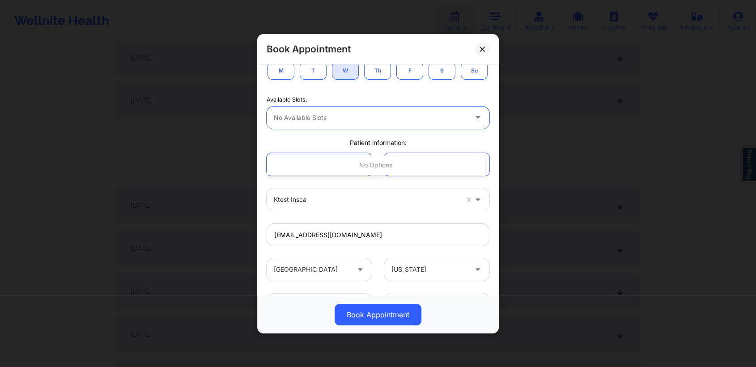
click at [402, 123] on div at bounding box center [370, 117] width 193 height 11
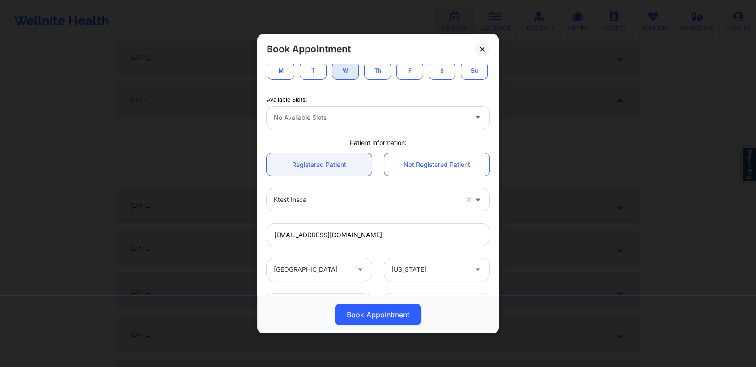
click at [313, 77] on button "T" at bounding box center [313, 70] width 27 height 18
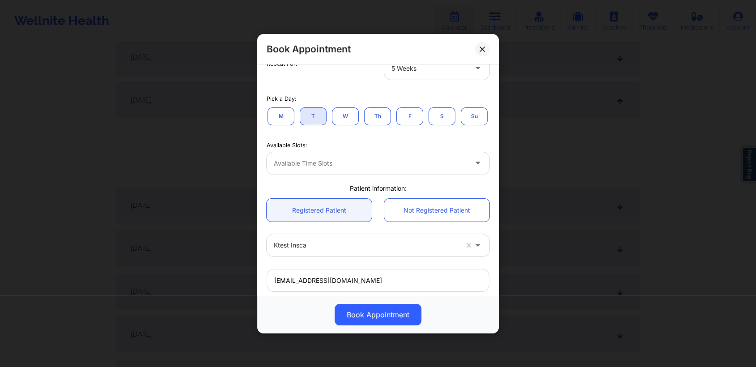
scroll to position [167, 0]
drag, startPoint x: 282, startPoint y: 119, endPoint x: 348, endPoint y: 121, distance: 65.4
click at [348, 121] on div "M T W Th F S Su" at bounding box center [378, 117] width 223 height 20
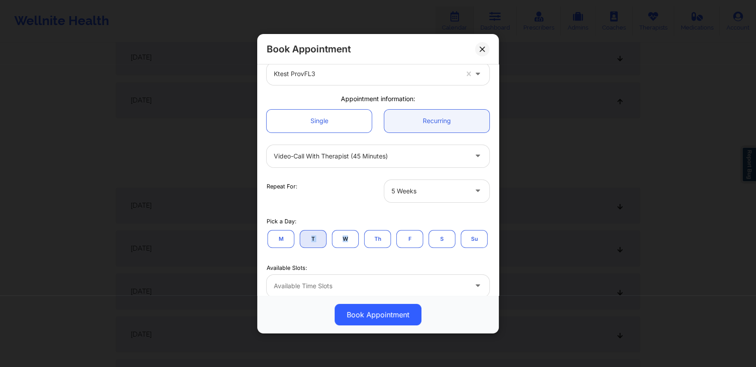
scroll to position [44, 0]
click at [276, 243] on button "M" at bounding box center [281, 241] width 27 height 18
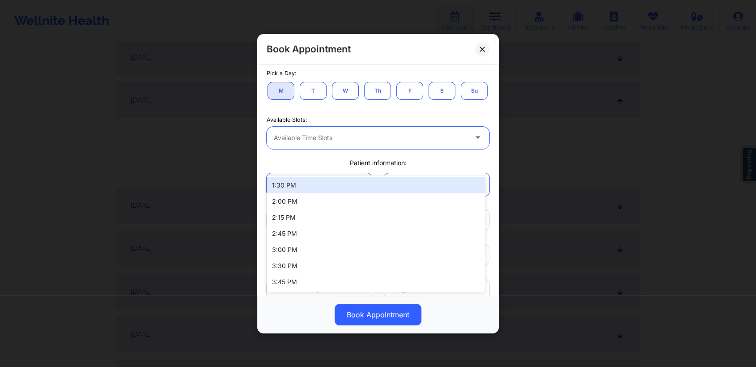
click at [373, 143] on div at bounding box center [370, 137] width 193 height 11
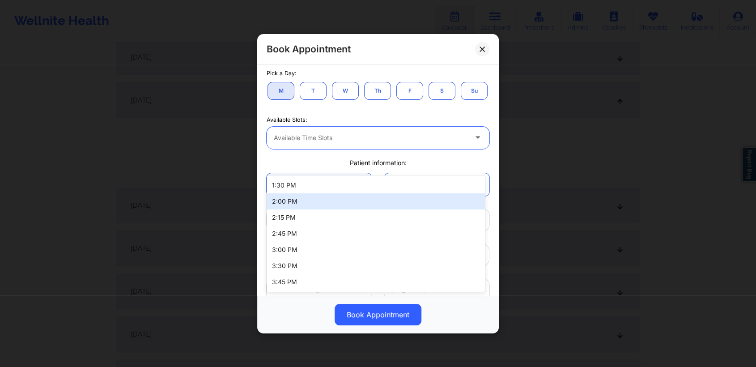
click at [315, 197] on div "2:00 PM" at bounding box center [376, 201] width 218 height 16
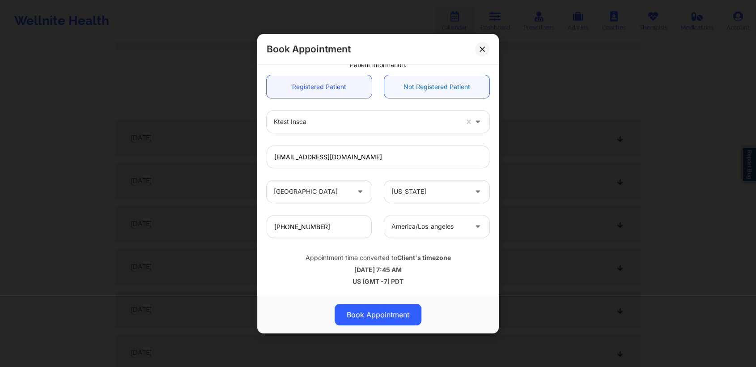
scroll to position [379, 0]
